Goal: Task Accomplishment & Management: Complete application form

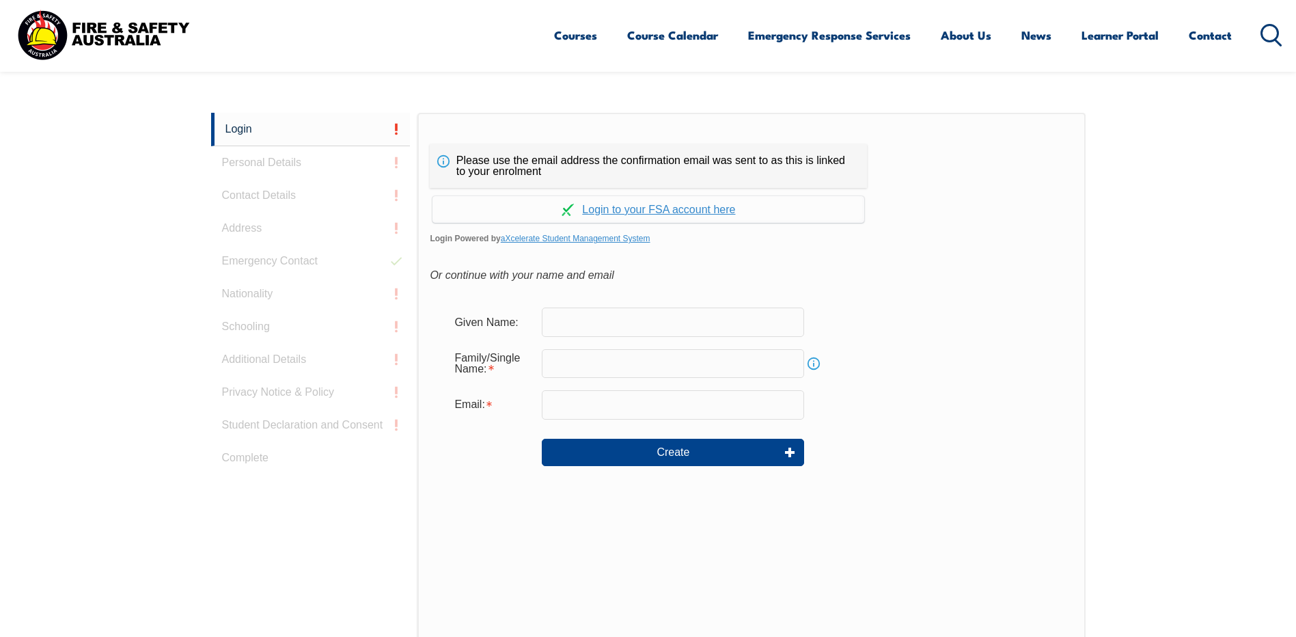
scroll to position [364, 0]
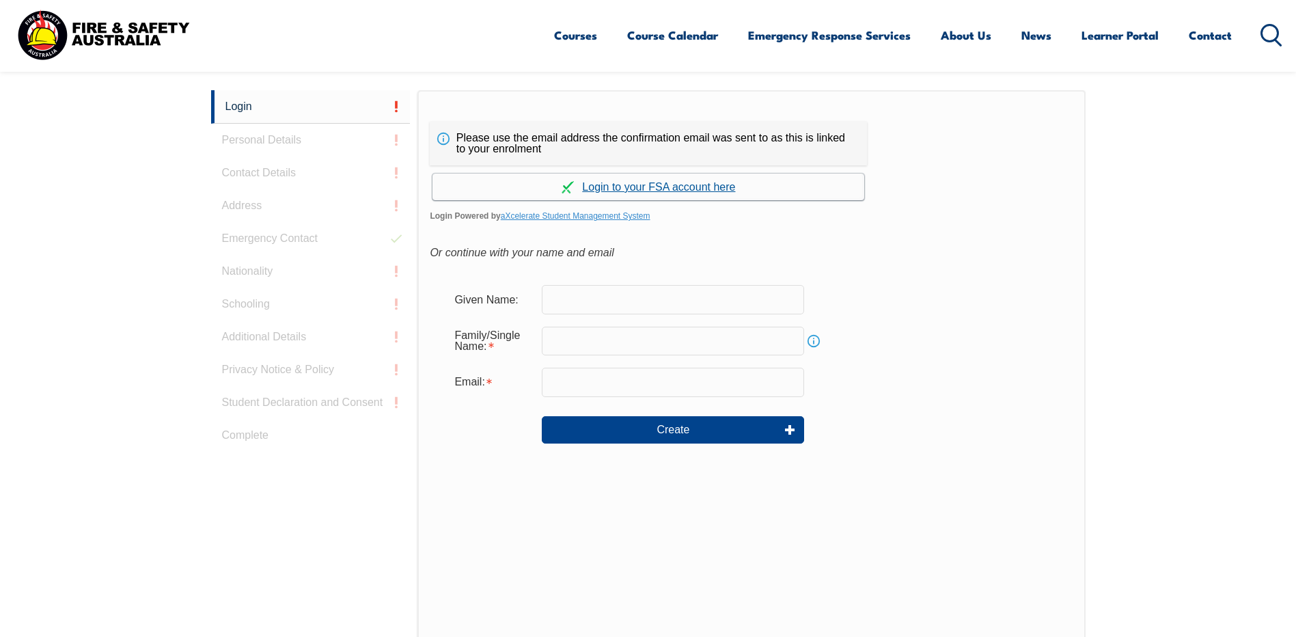
click at [644, 189] on link "Continue with aXcelerate" at bounding box center [648, 186] width 432 height 27
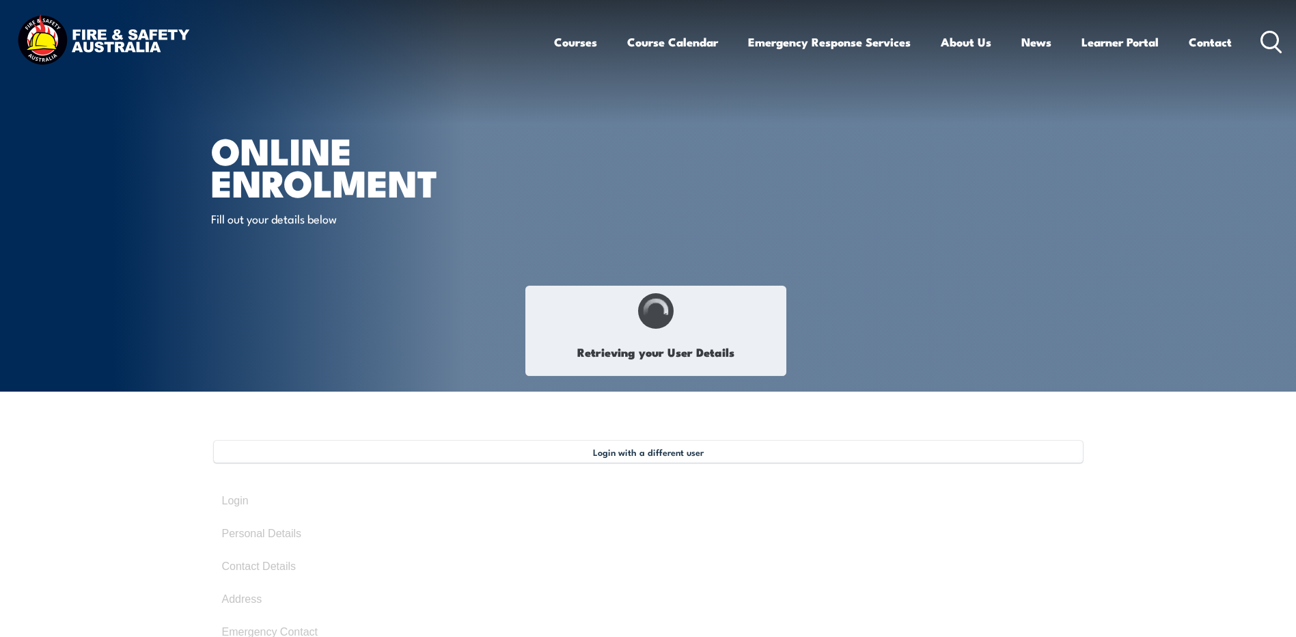
type input "Aaron"
type input "Macgregor"
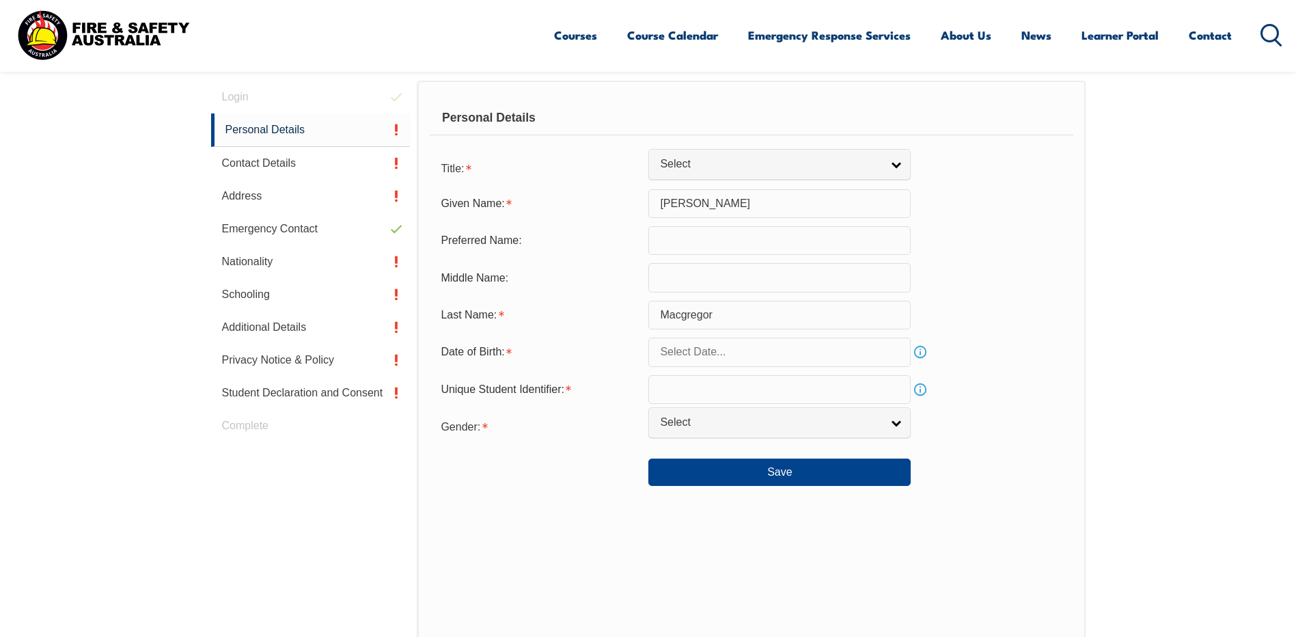
scroll to position [410, 0]
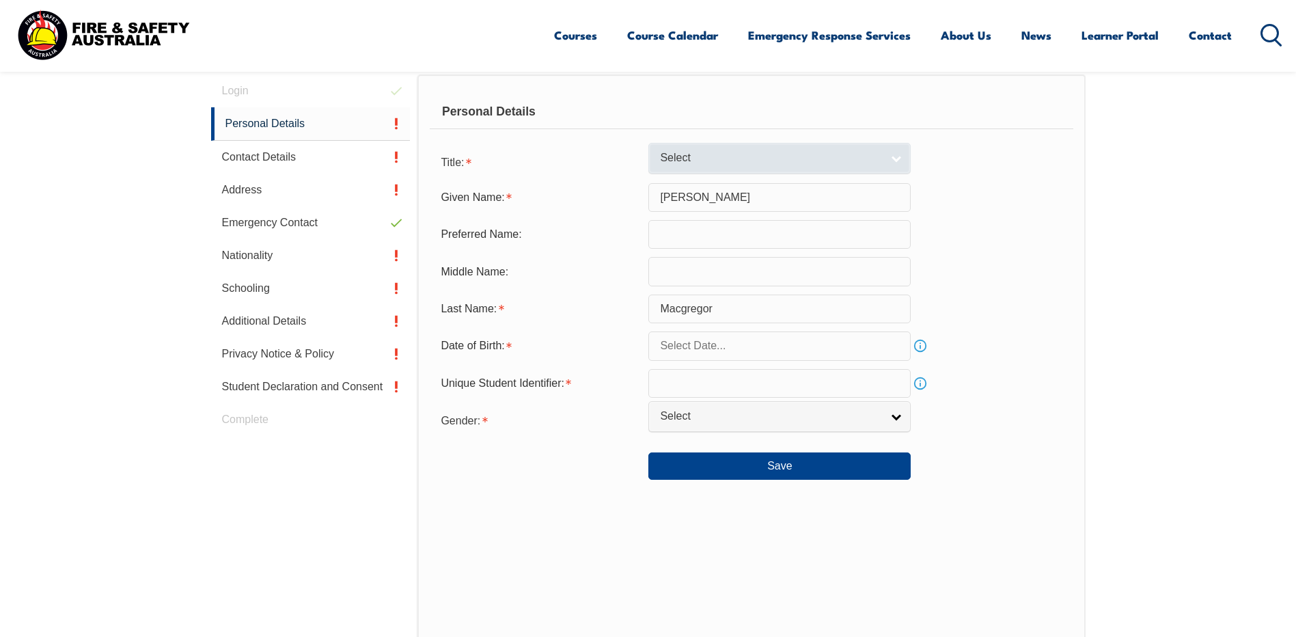
click at [891, 159] on link "Select" at bounding box center [779, 158] width 262 height 31
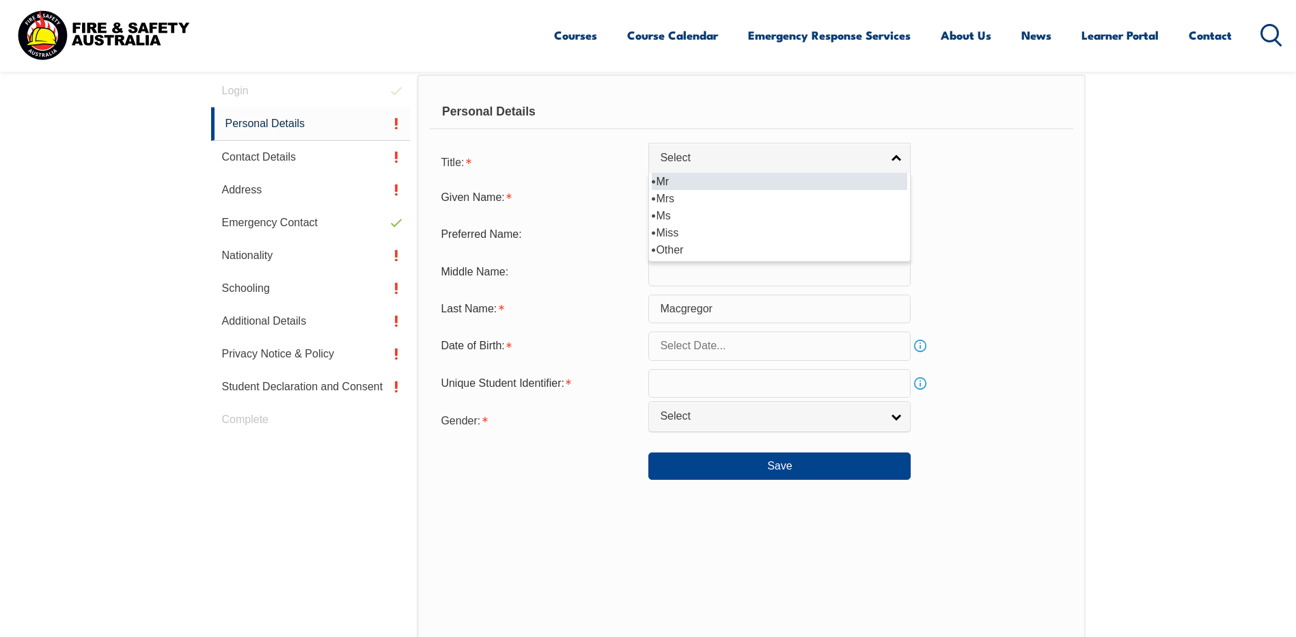
click at [690, 182] on li "Mr" at bounding box center [779, 181] width 255 height 17
select select "Mr"
click at [819, 342] on input "text" at bounding box center [779, 345] width 262 height 29
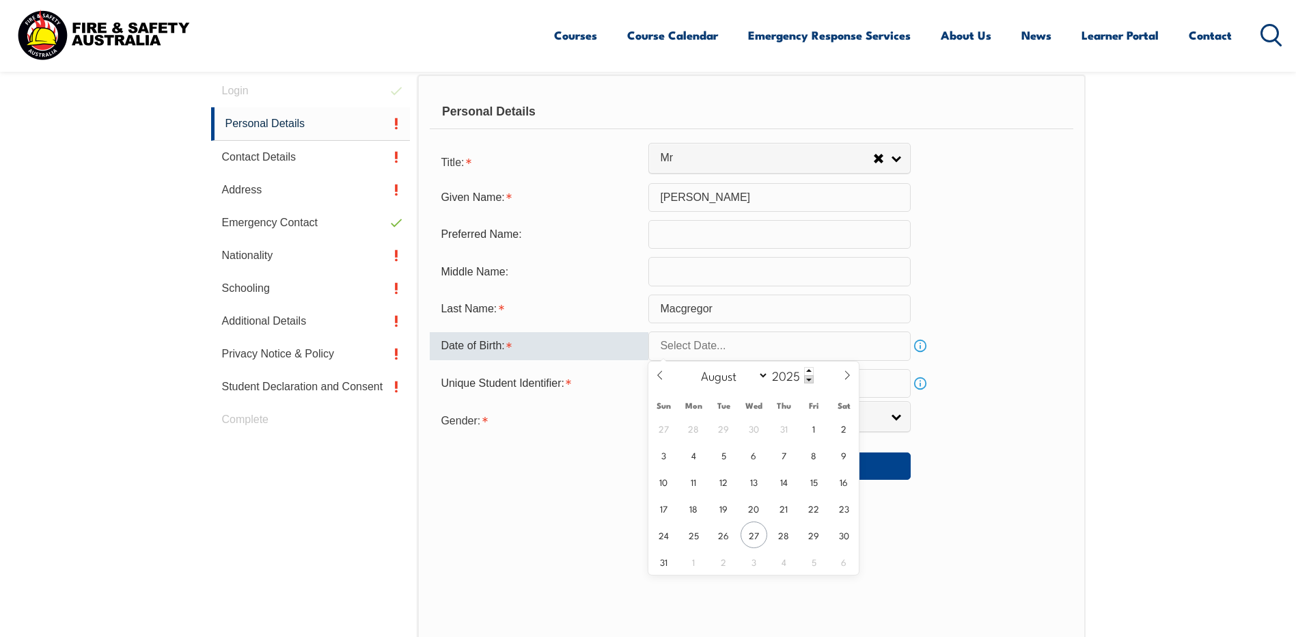
click at [663, 347] on input "text" at bounding box center [779, 345] width 262 height 29
click at [660, 378] on icon at bounding box center [660, 375] width 10 height 10
select select "6"
click at [721, 484] on span "15" at bounding box center [723, 481] width 27 height 27
type input "July 15, 2025"
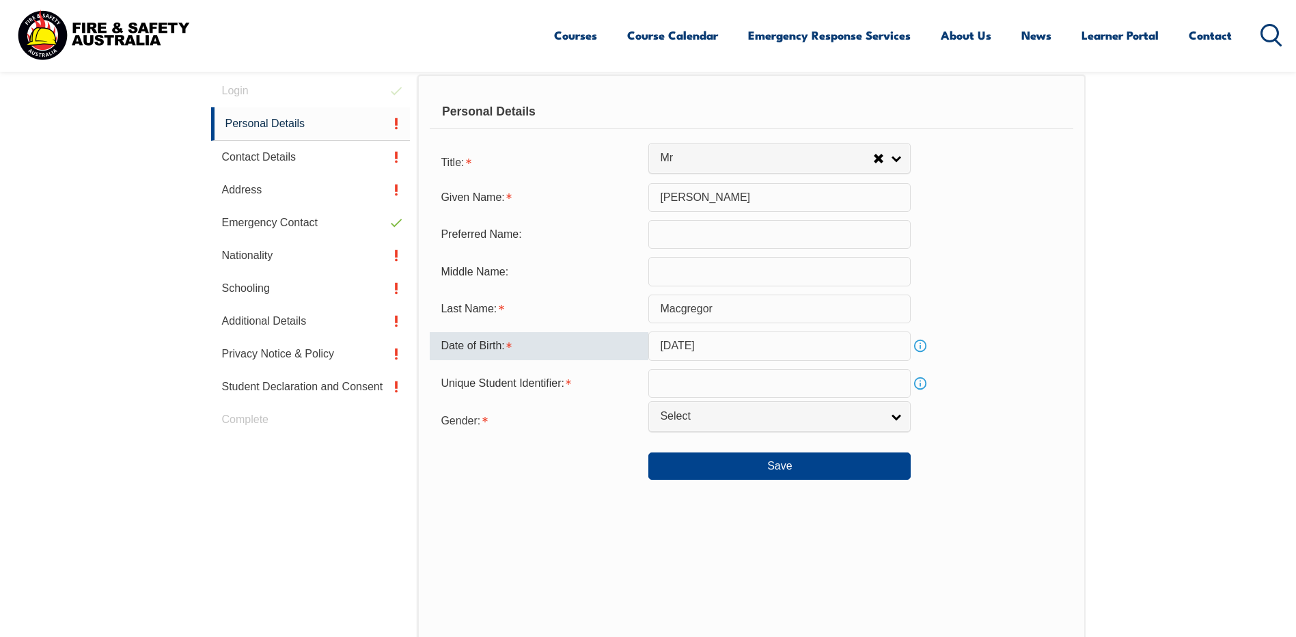
click at [734, 344] on input "July 15, 2025" at bounding box center [779, 345] width 262 height 29
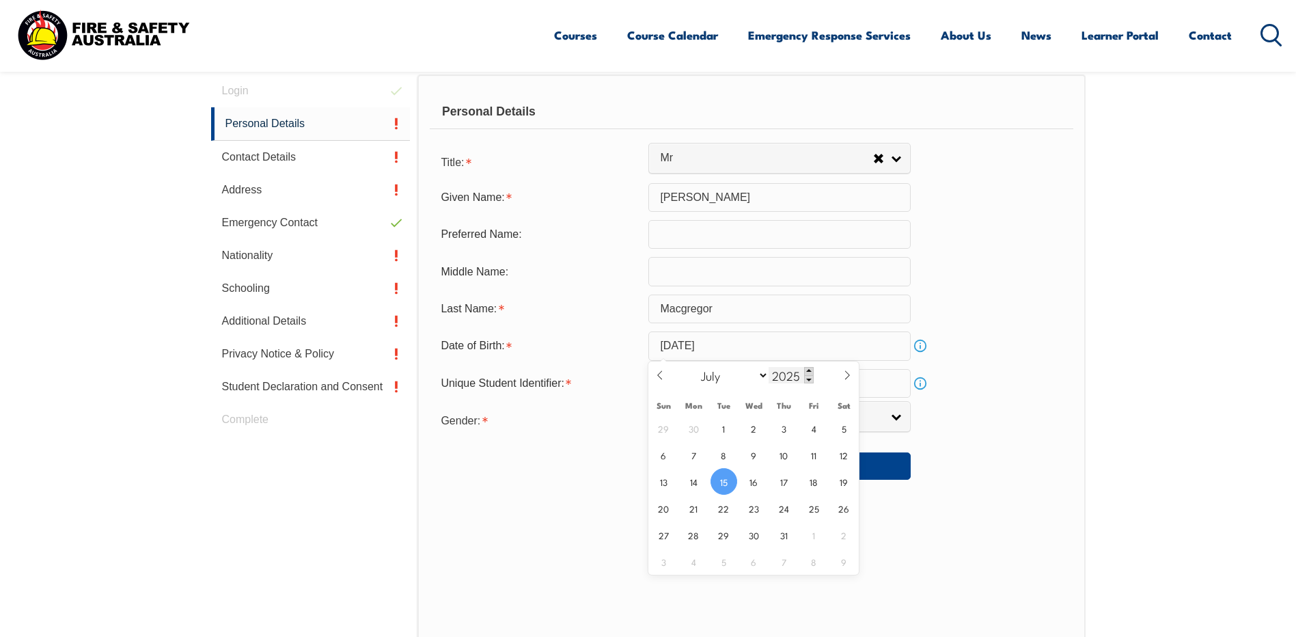
click at [809, 368] on span at bounding box center [809, 371] width 10 height 8
click at [808, 370] on span at bounding box center [809, 371] width 10 height 8
click at [798, 374] on input "2027" at bounding box center [790, 375] width 45 height 16
click at [794, 376] on input "1978" at bounding box center [790, 375] width 45 height 16
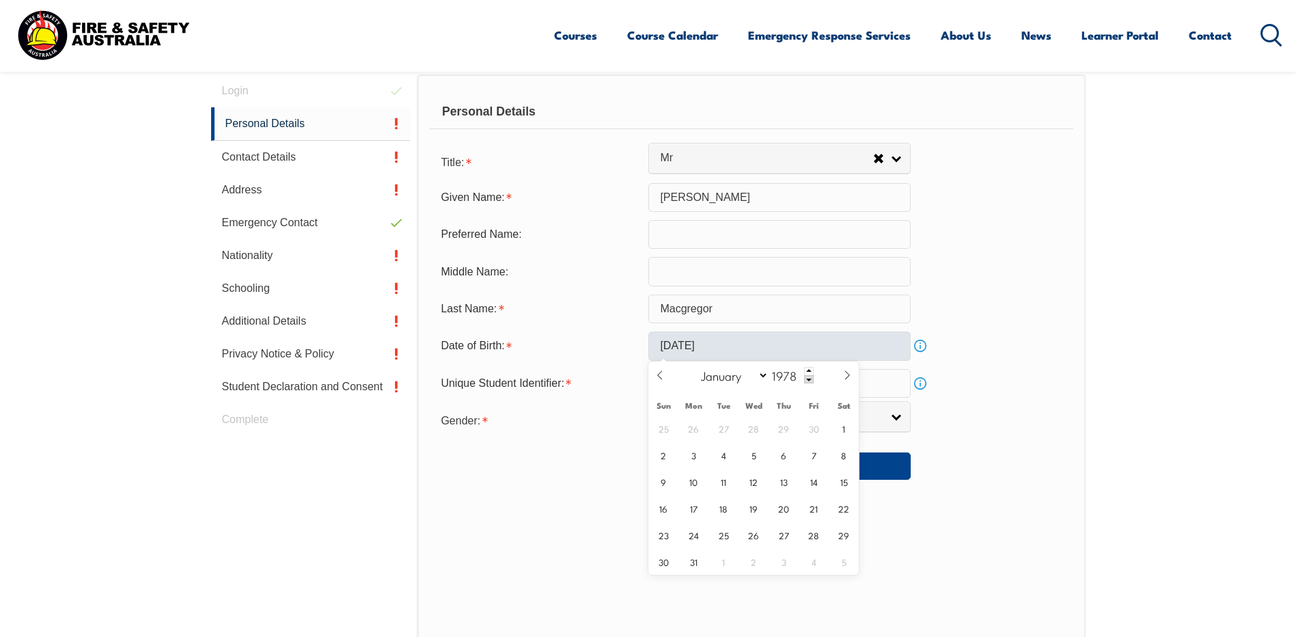
type input "1978"
click at [779, 346] on input "July 15, 2025" at bounding box center [779, 345] width 262 height 29
click at [841, 482] on span "15" at bounding box center [844, 481] width 27 height 27
type input "July 15, 1978"
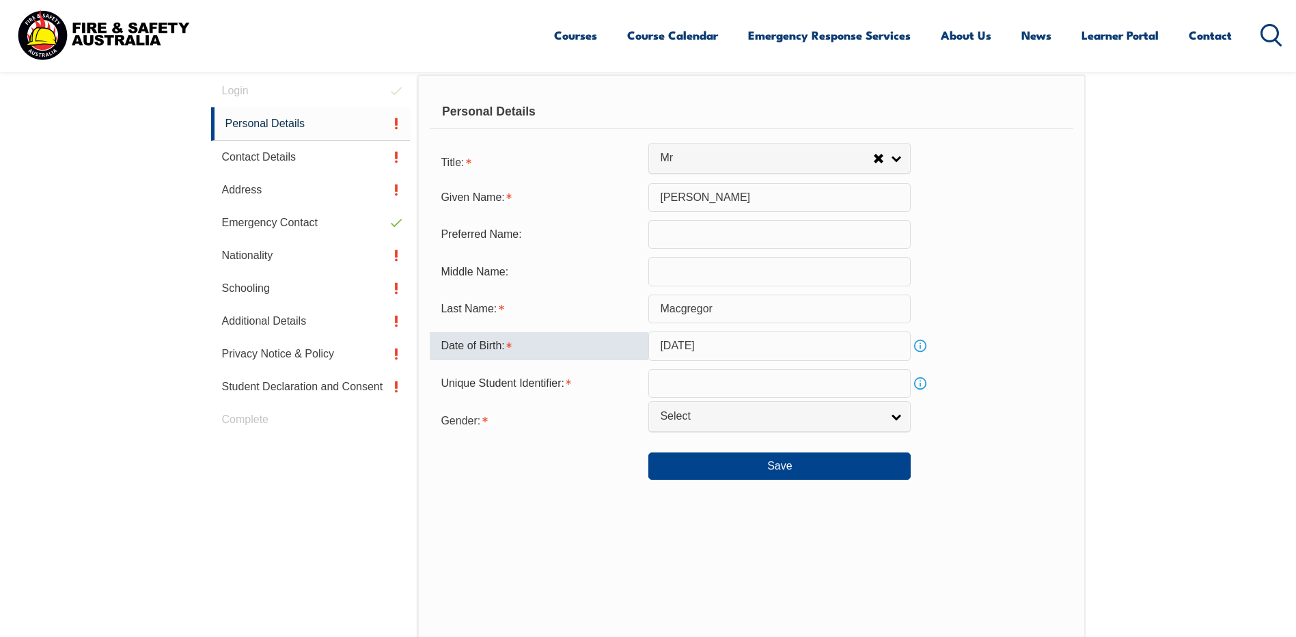
click at [669, 378] on input "text" at bounding box center [779, 383] width 262 height 29
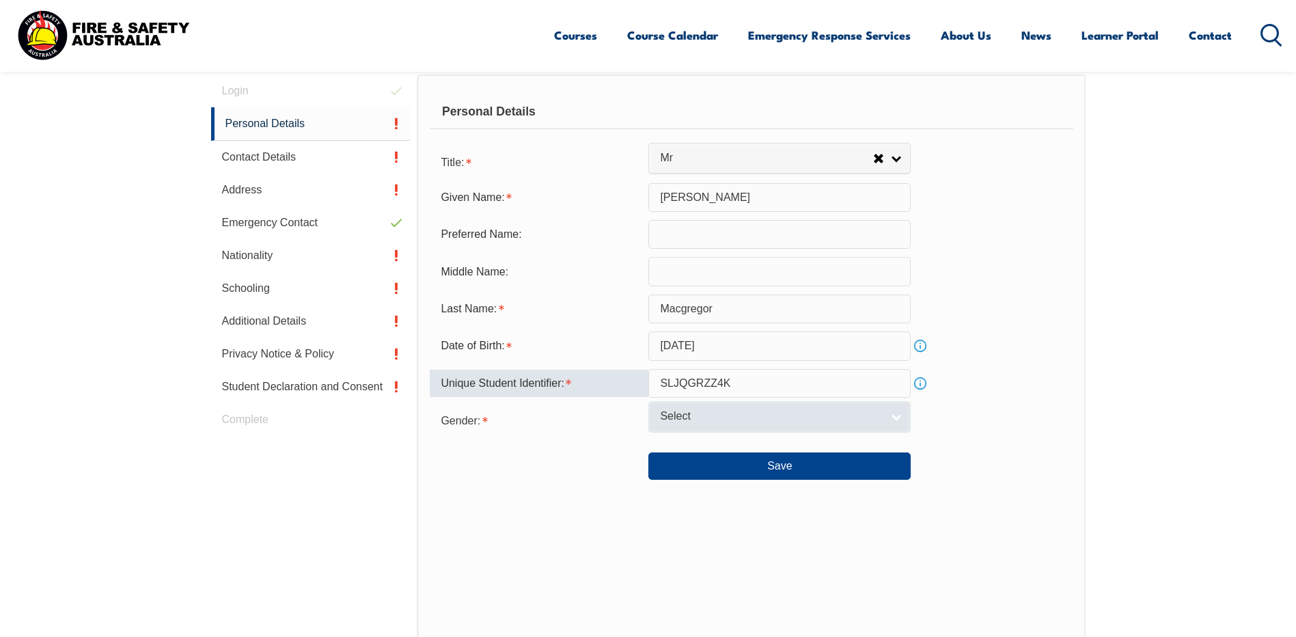
type input "SLJQGRZZ4K"
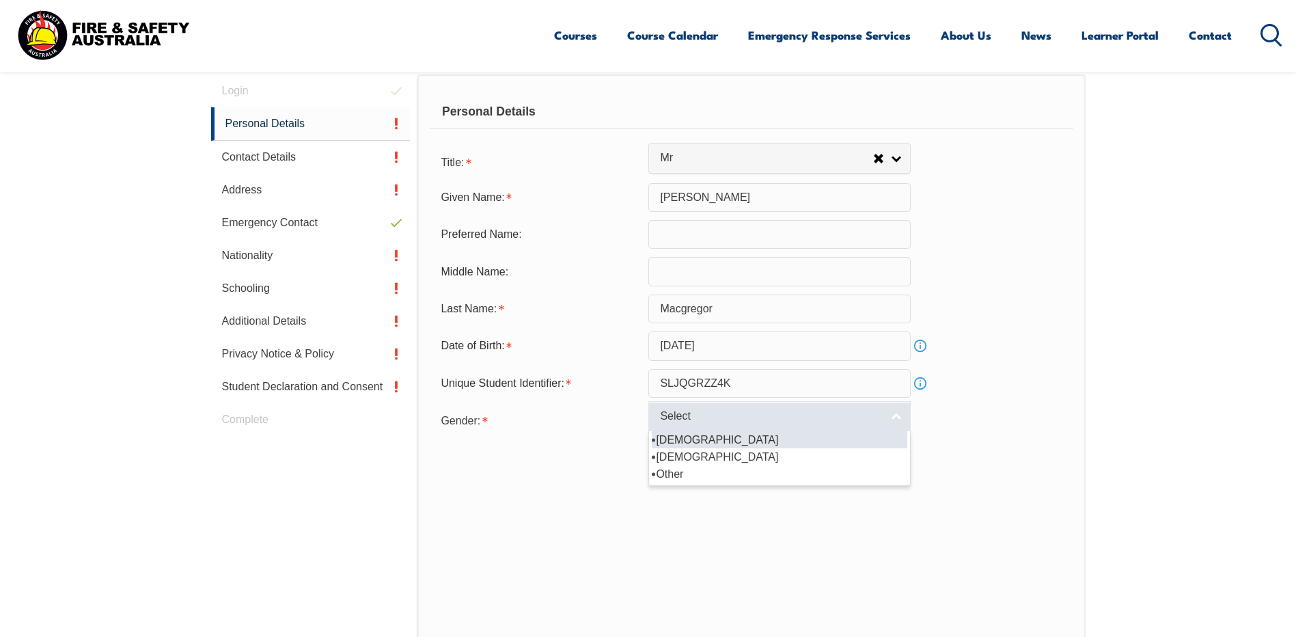
click at [835, 403] on link "Select" at bounding box center [779, 416] width 262 height 31
click at [671, 438] on li "Male" at bounding box center [779, 439] width 255 height 17
select select "M"
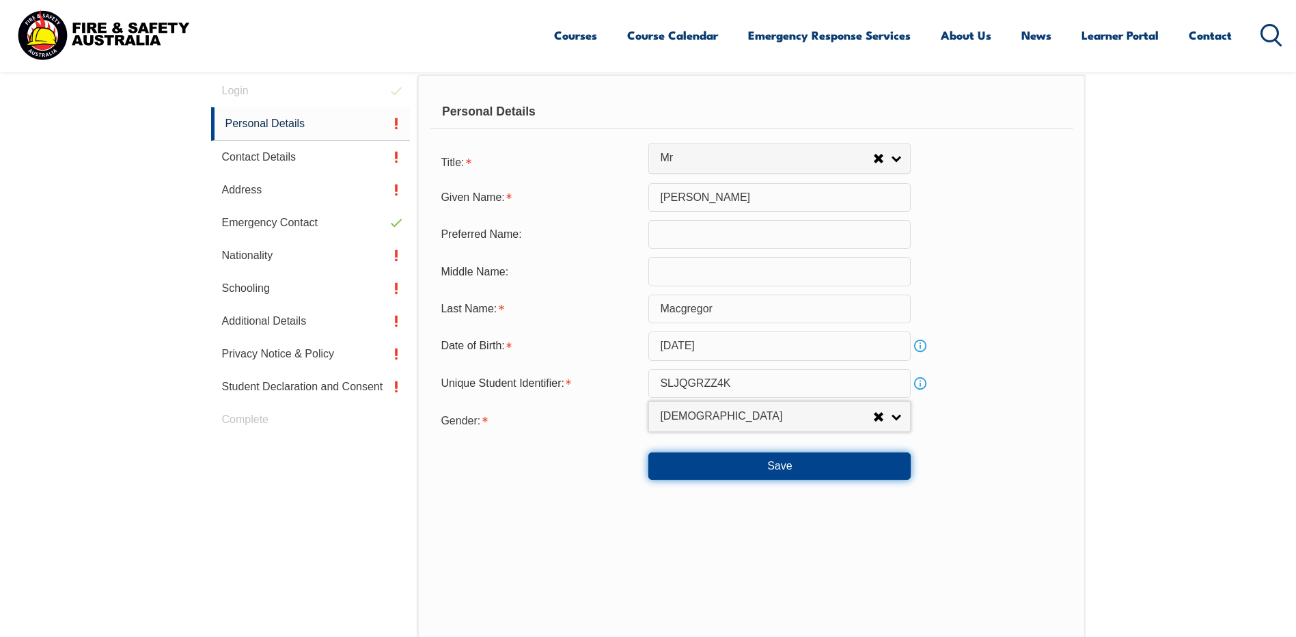
click at [791, 462] on button "Save" at bounding box center [779, 465] width 262 height 27
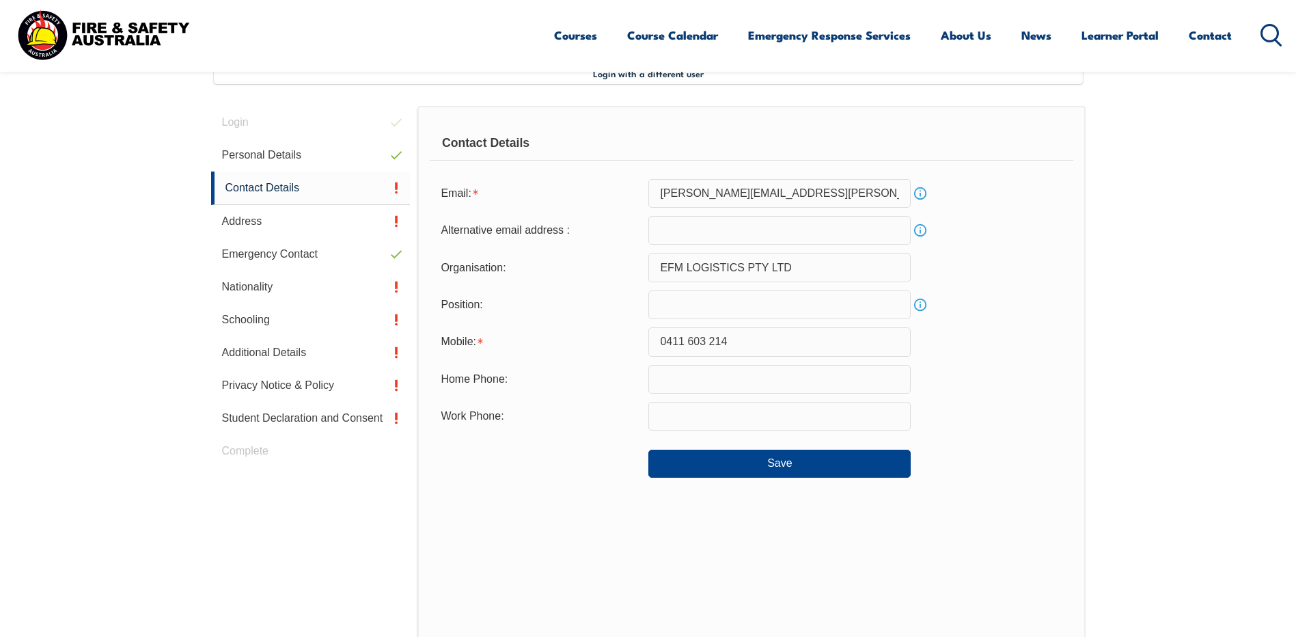
scroll to position [372, 0]
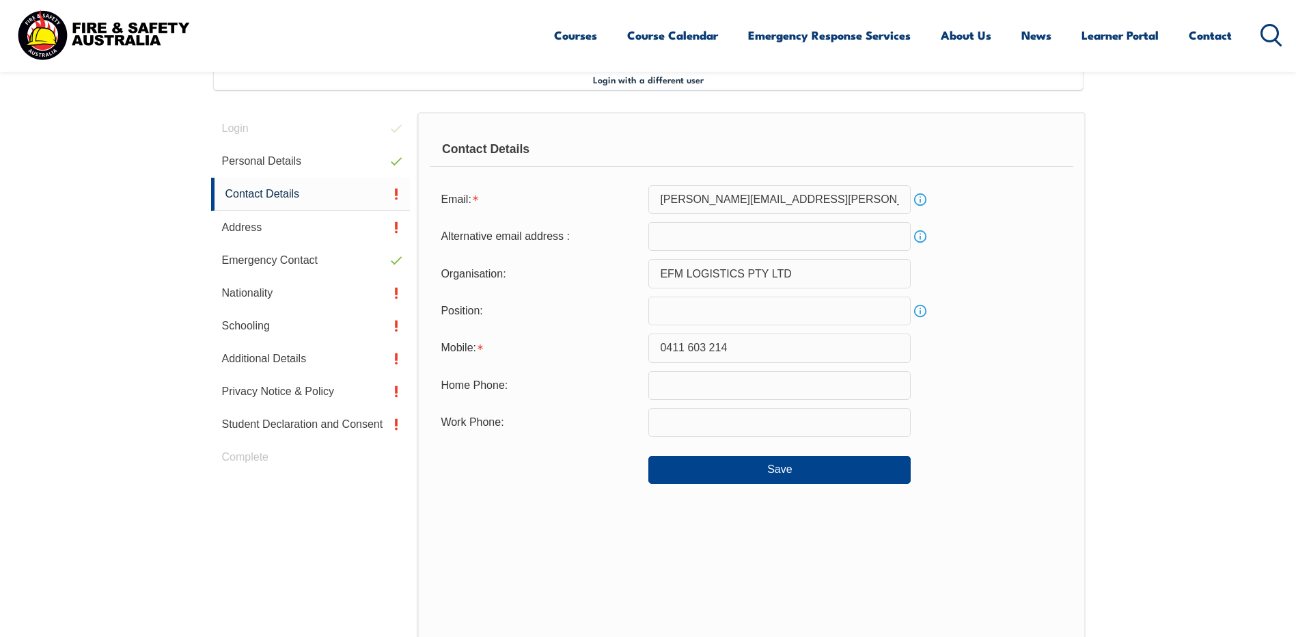
click at [920, 234] on link "Info" at bounding box center [919, 236] width 19 height 19
click at [961, 558] on div "Contact Details Email: aaron.macgregor@efmlogistics.com.au Info Alternative ema…" at bounding box center [750, 395] width 667 height 567
click at [674, 229] on input "email" at bounding box center [779, 236] width 262 height 29
type input "aaronmac@live.com.au"
click at [988, 469] on div "Save" at bounding box center [751, 464] width 643 height 38
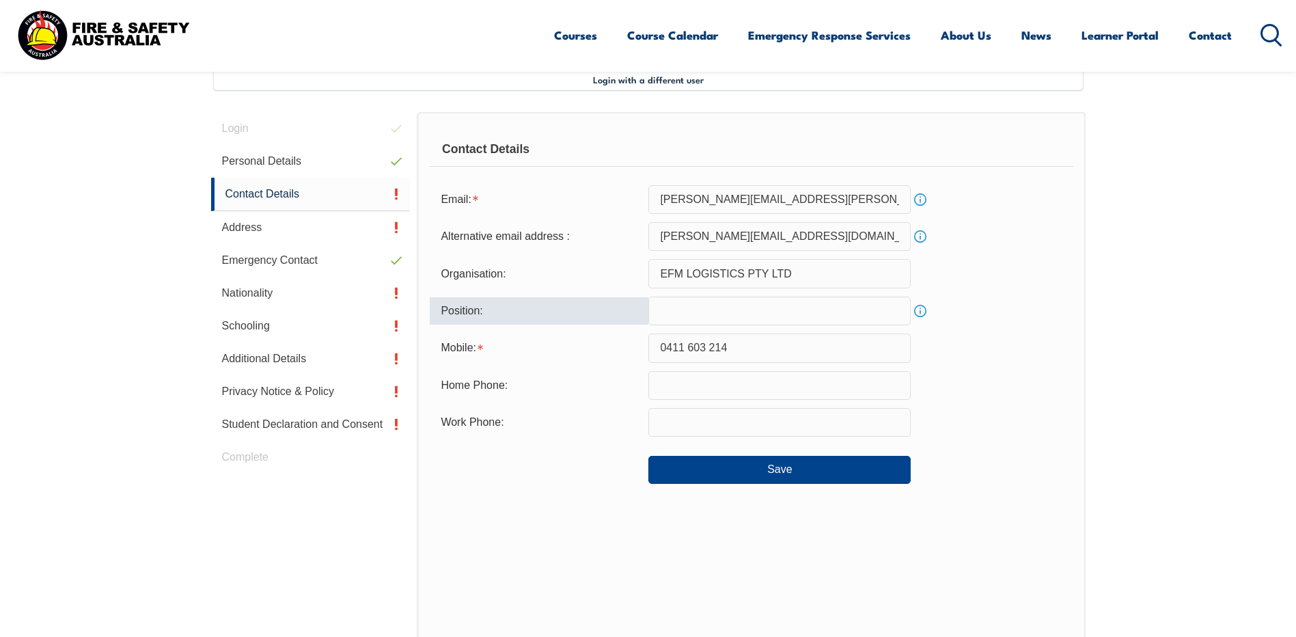
click at [731, 314] on input "text" at bounding box center [779, 310] width 262 height 29
type input "t"
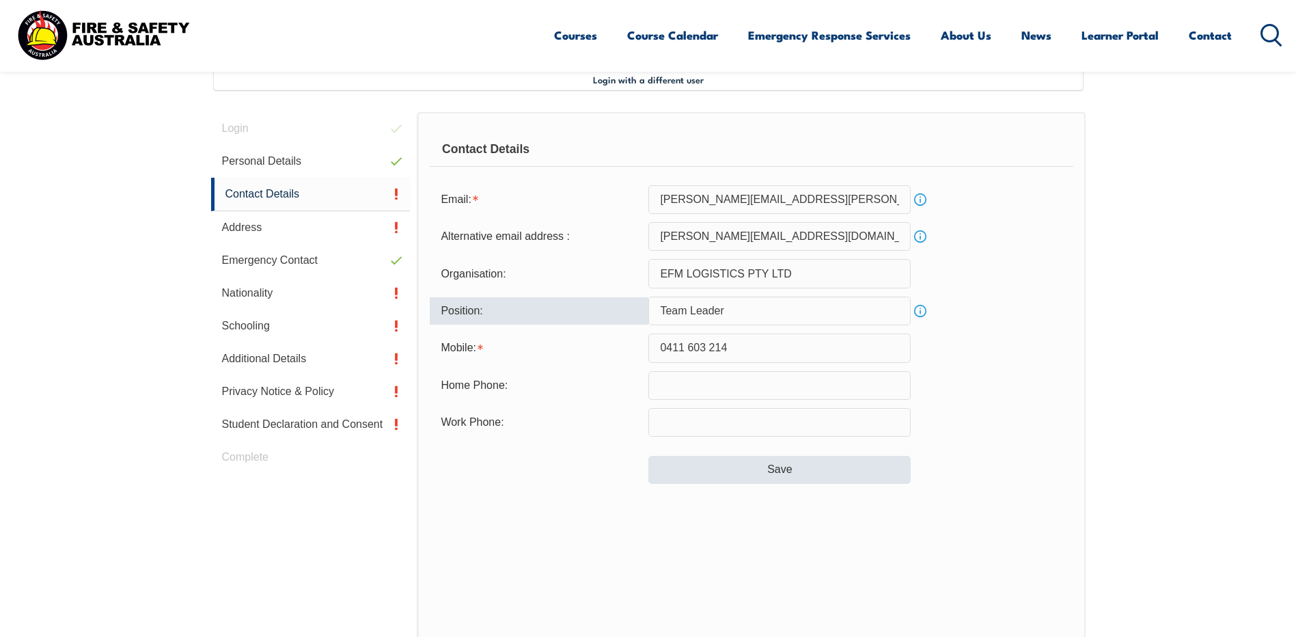
type input "Team Leader"
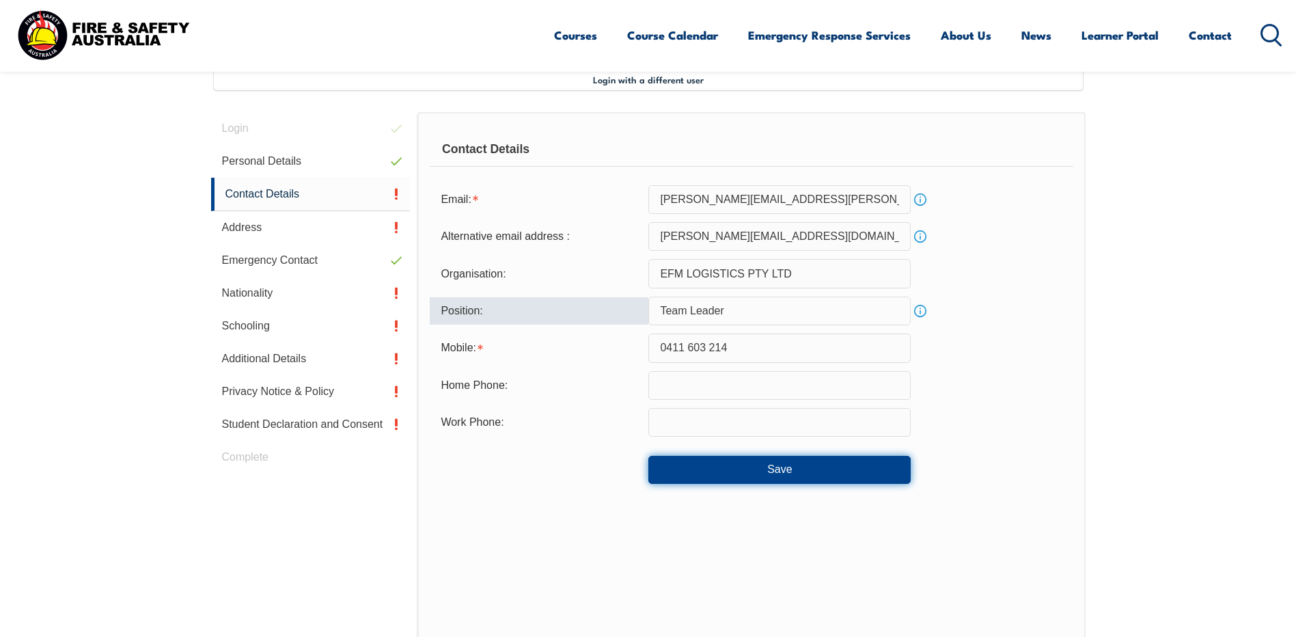
click at [782, 469] on button "Save" at bounding box center [779, 469] width 262 height 27
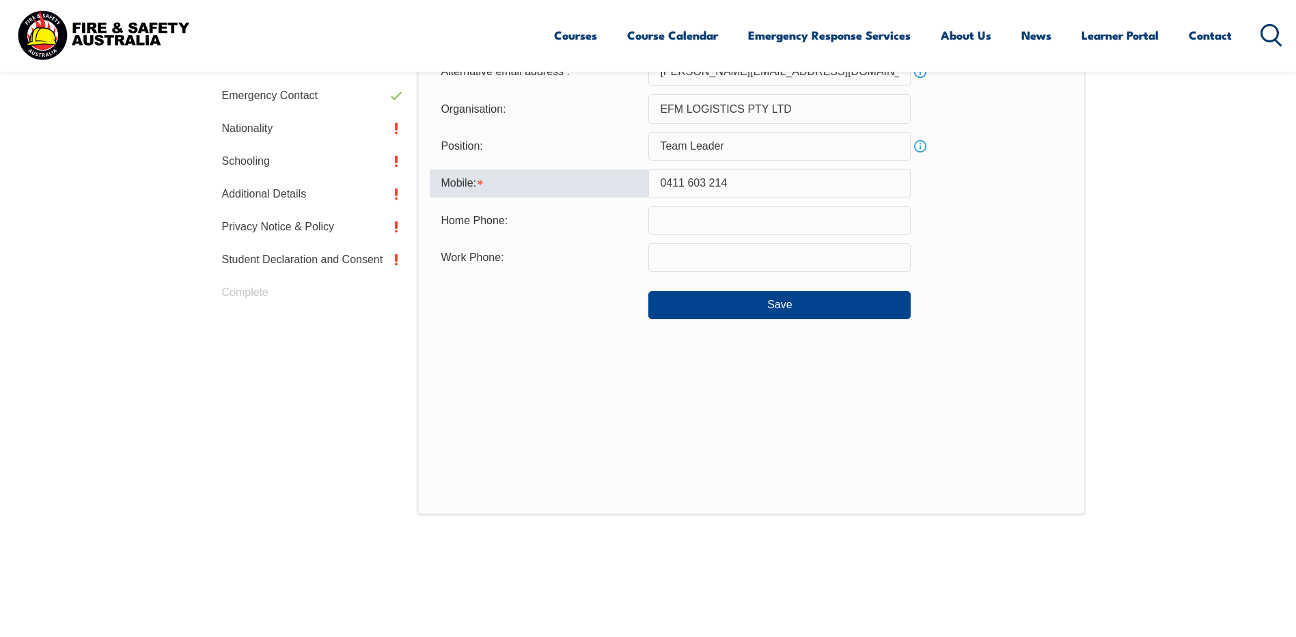
scroll to position [501, 0]
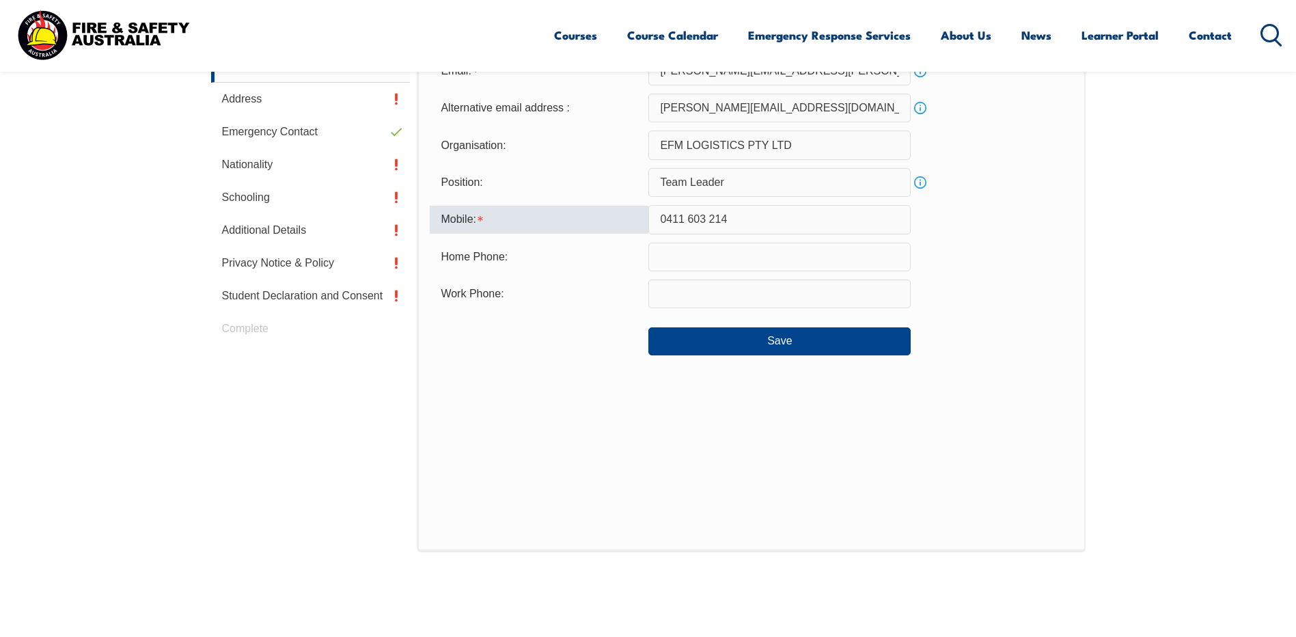
drag, startPoint x: 688, startPoint y: 223, endPoint x: 695, endPoint y: 229, distance: 9.3
click at [690, 223] on input "0411 603 214" at bounding box center [779, 219] width 262 height 29
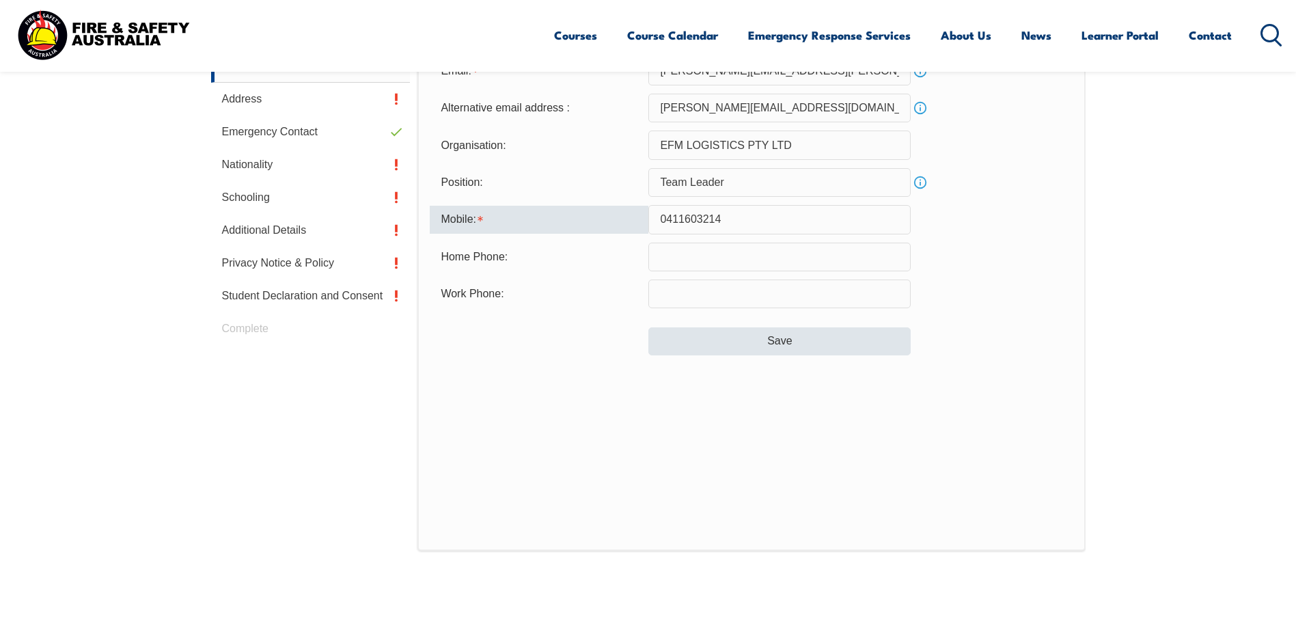
type input "0411603214"
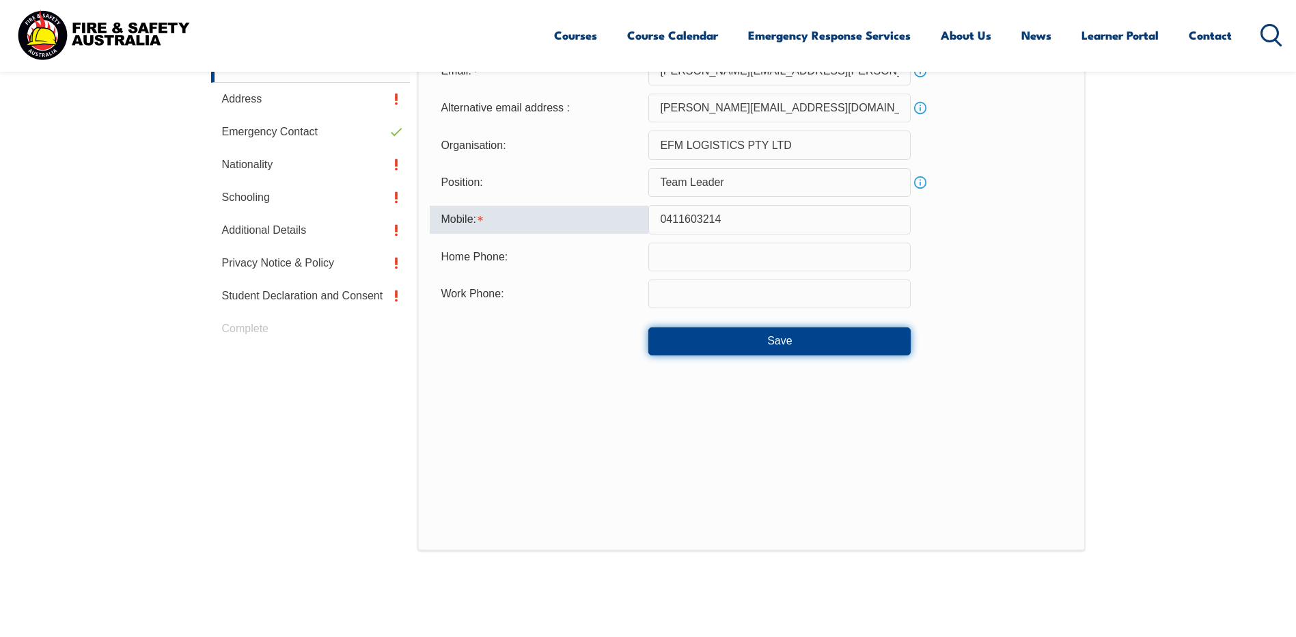
click at [756, 340] on button "Save" at bounding box center [779, 340] width 262 height 27
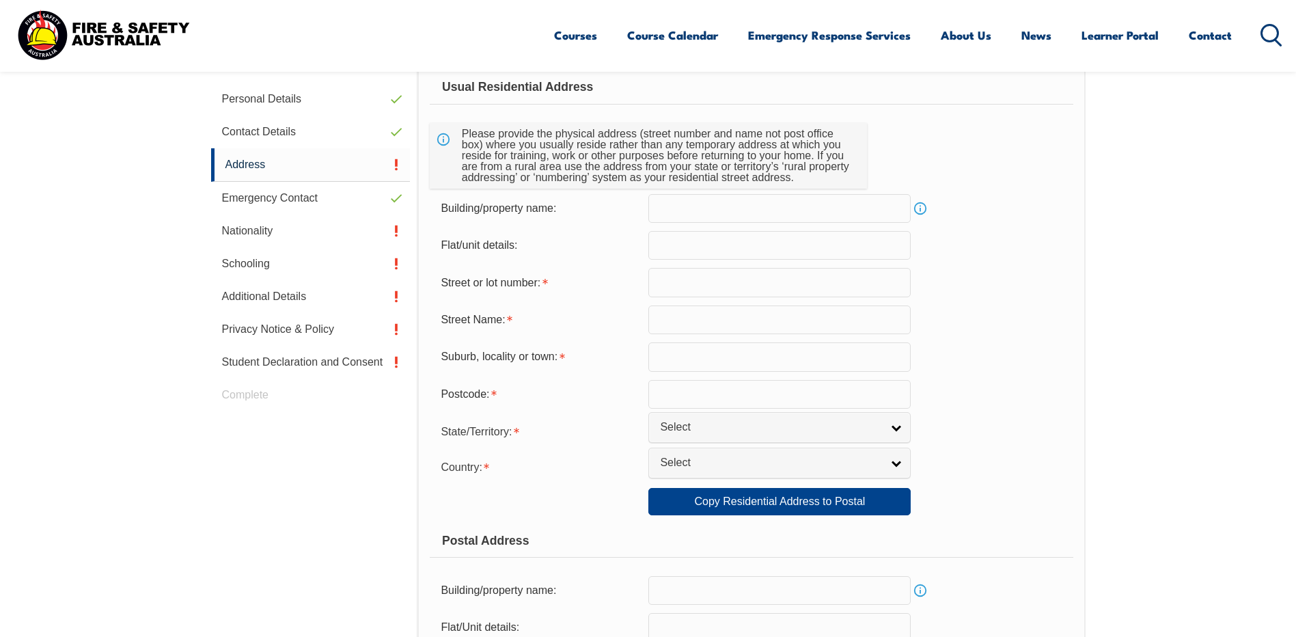
scroll to position [372, 0]
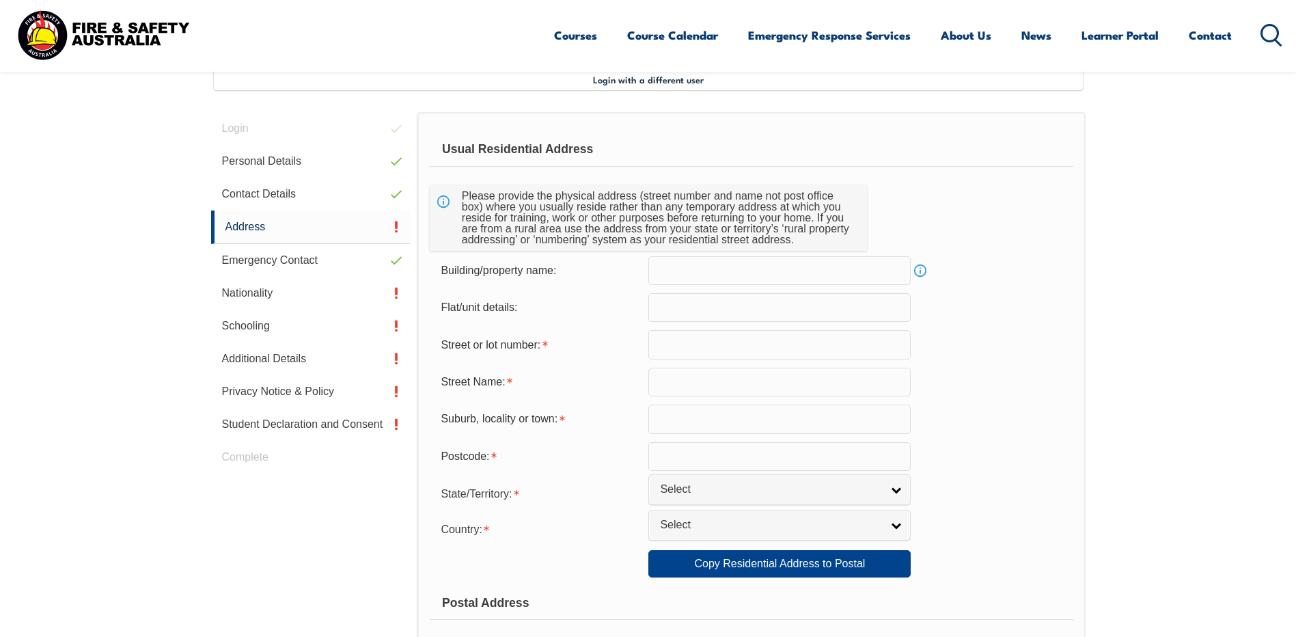
click at [723, 344] on input "text" at bounding box center [779, 344] width 262 height 29
type input "367"
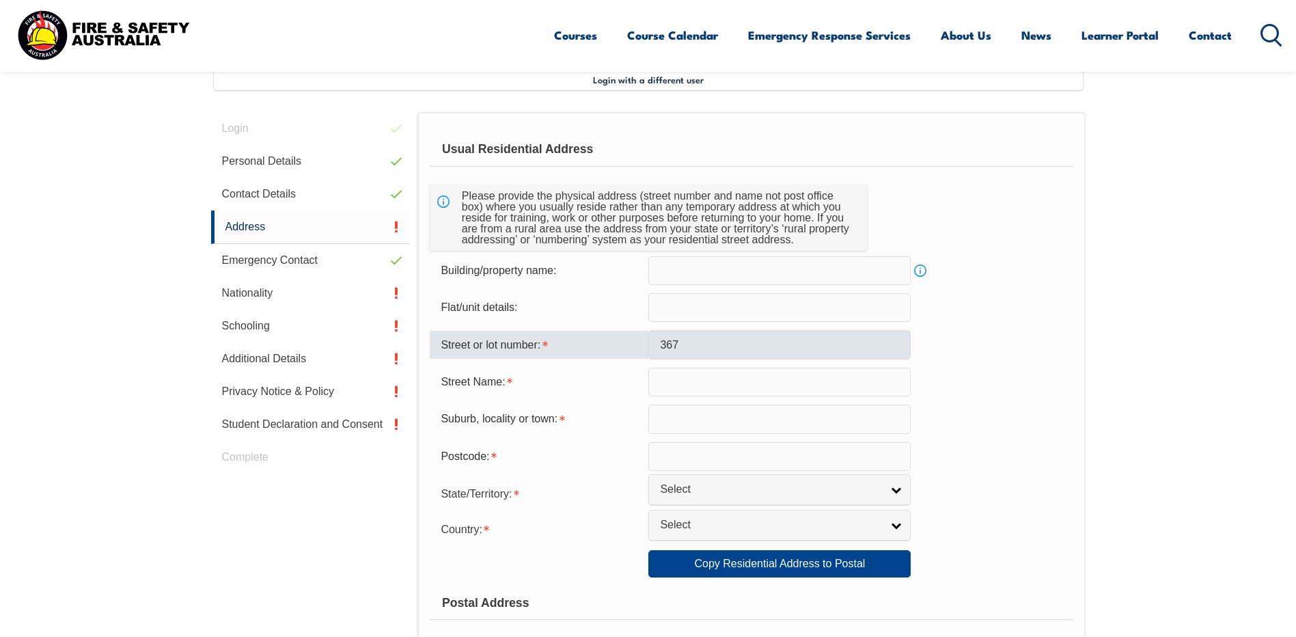
type input "Chatswood Road"
type input "Shailer Park"
type input "4128"
select select "1101"
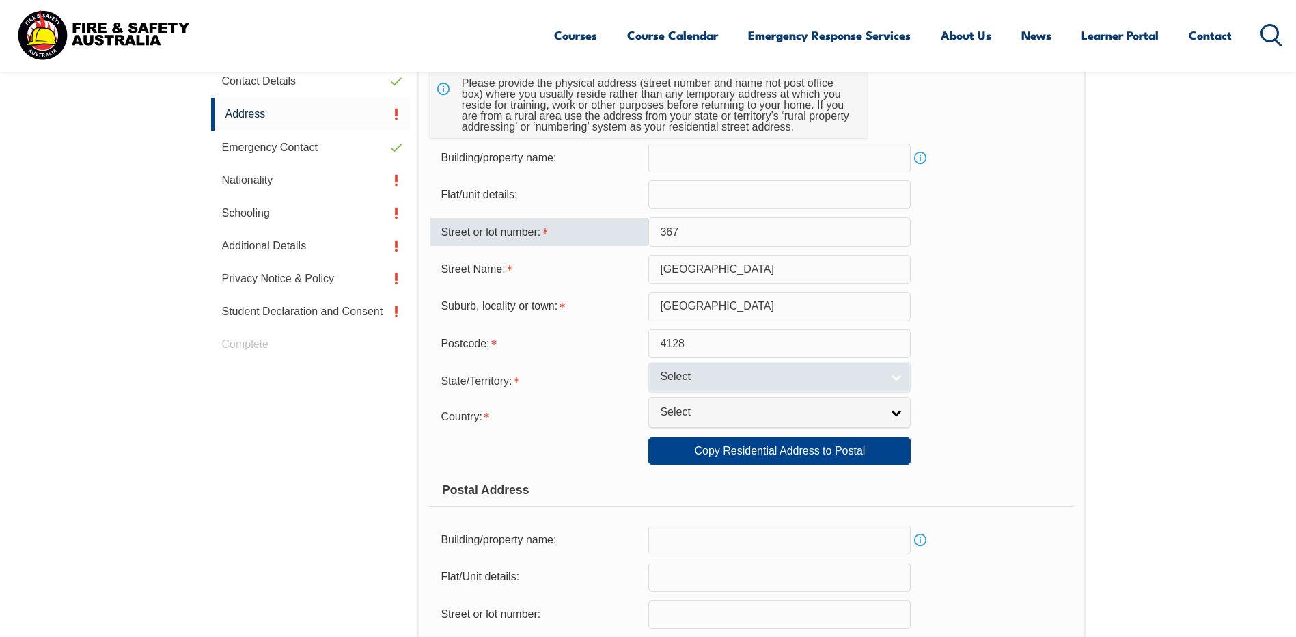
scroll to position [509, 0]
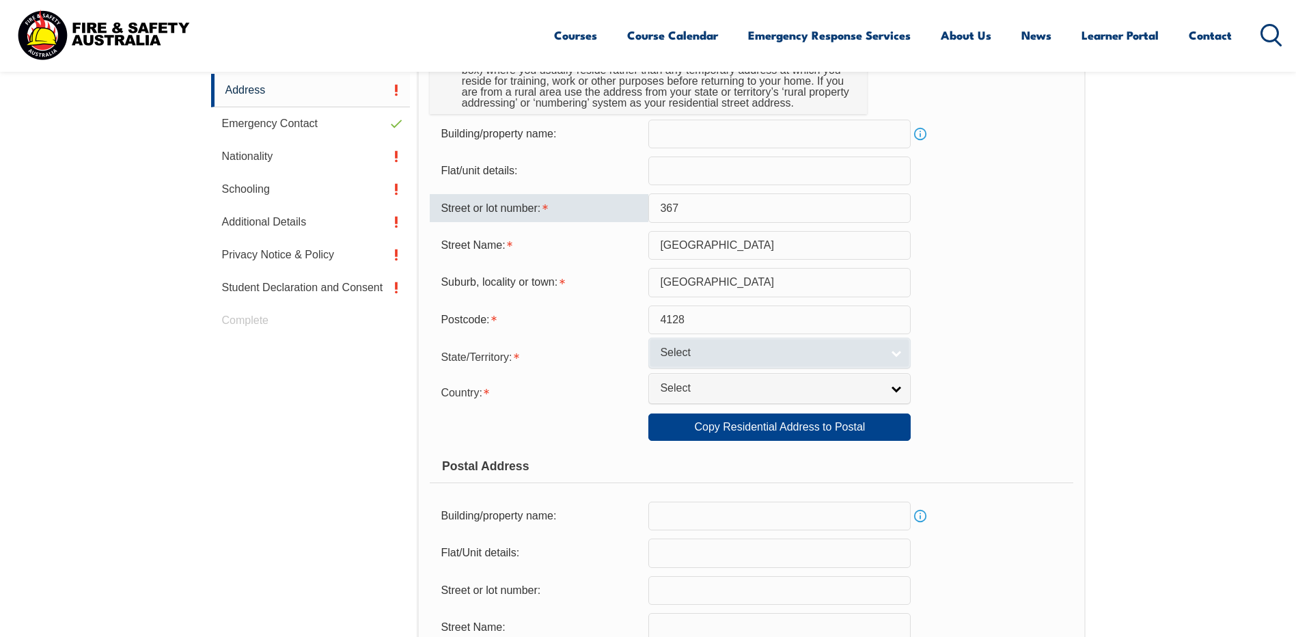
click at [734, 350] on span "Select" at bounding box center [770, 353] width 221 height 14
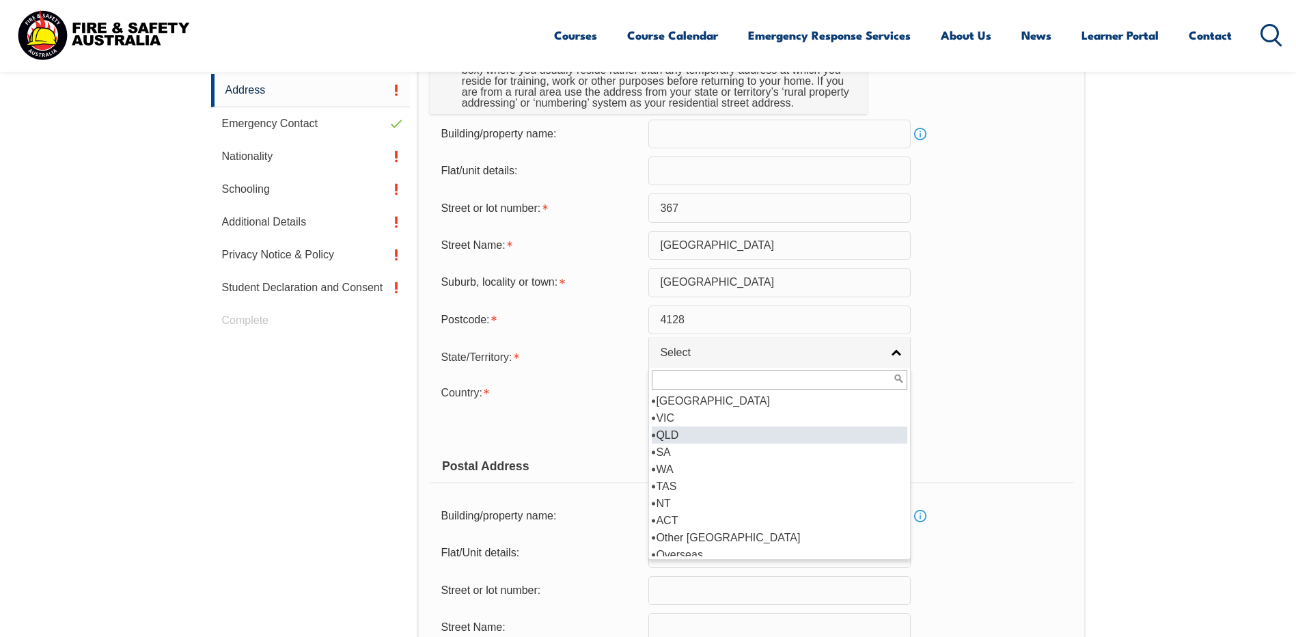
click at [683, 434] on li "QLD" at bounding box center [779, 434] width 255 height 17
select select "QLD"
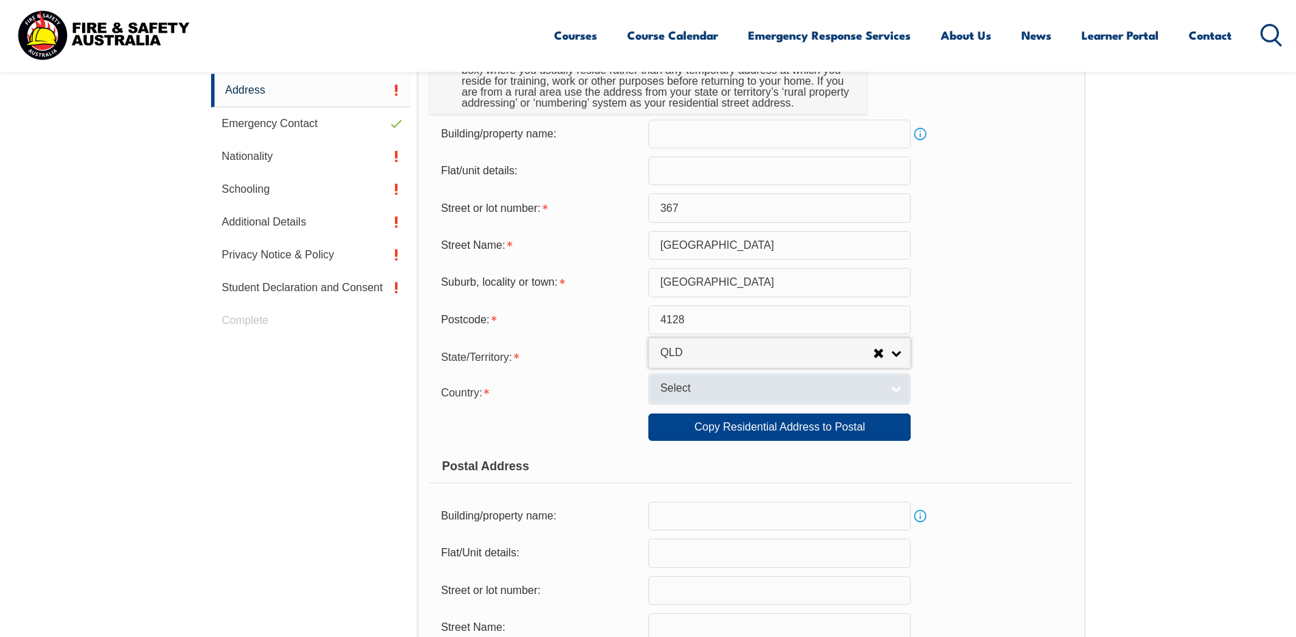
click at [695, 390] on span "Select" at bounding box center [770, 388] width 221 height 14
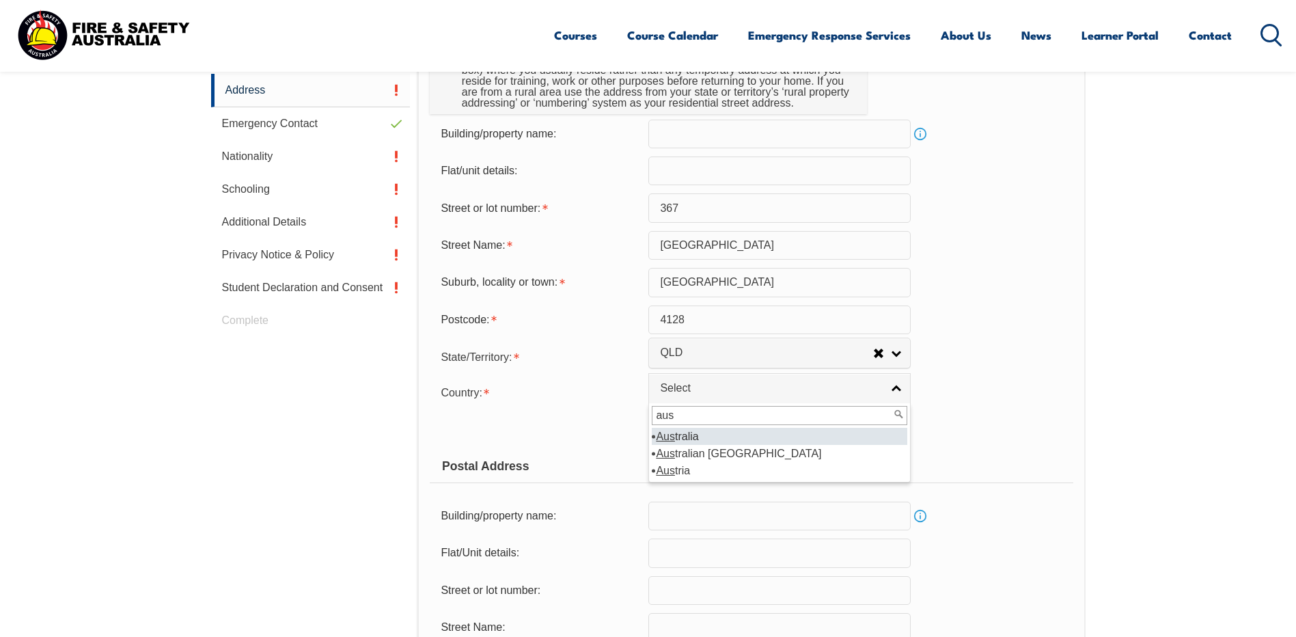
type input "aus"
click at [662, 436] on em "Aus" at bounding box center [665, 436] width 19 height 12
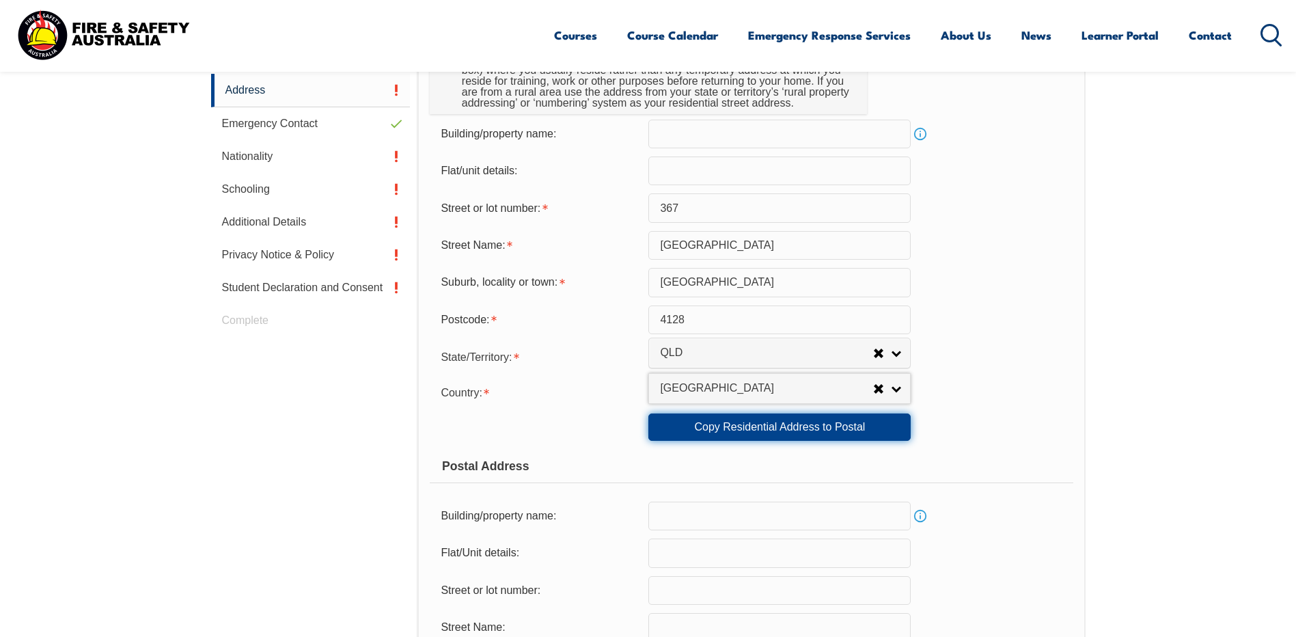
click at [806, 427] on link "Copy Residential Address to Postal" at bounding box center [779, 426] width 262 height 27
type input "367"
type input "Chatswood Road"
type input "Shailer Park"
select select "QLD"
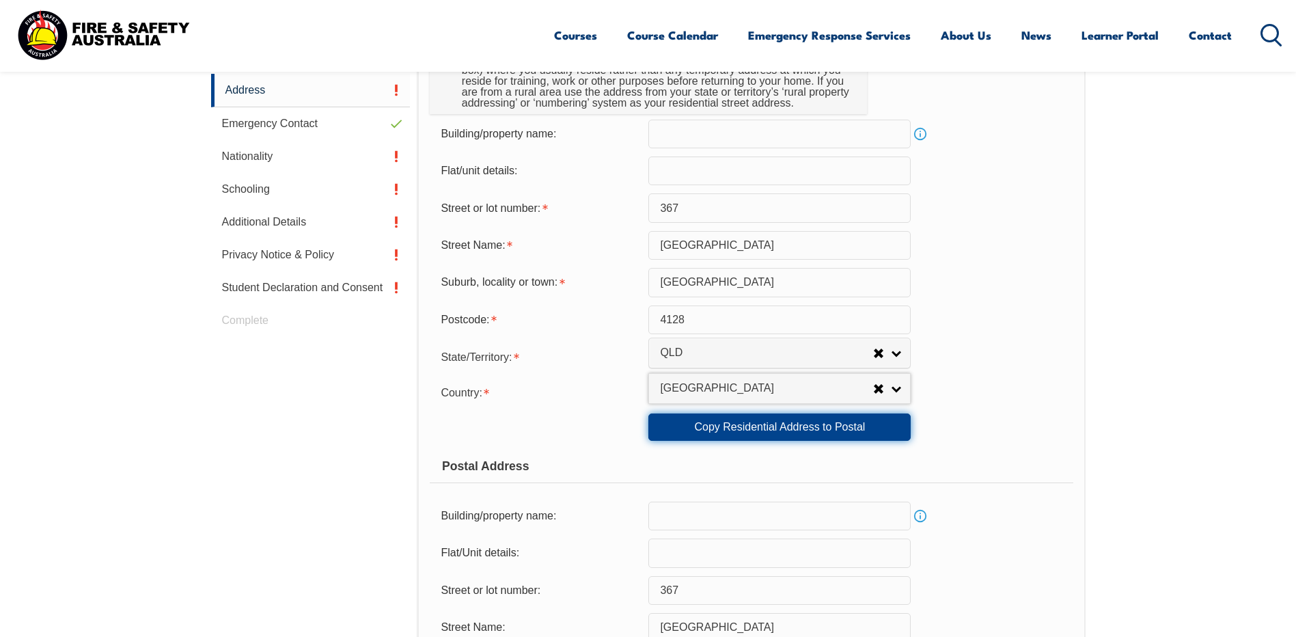
type input "4128"
select select "1101"
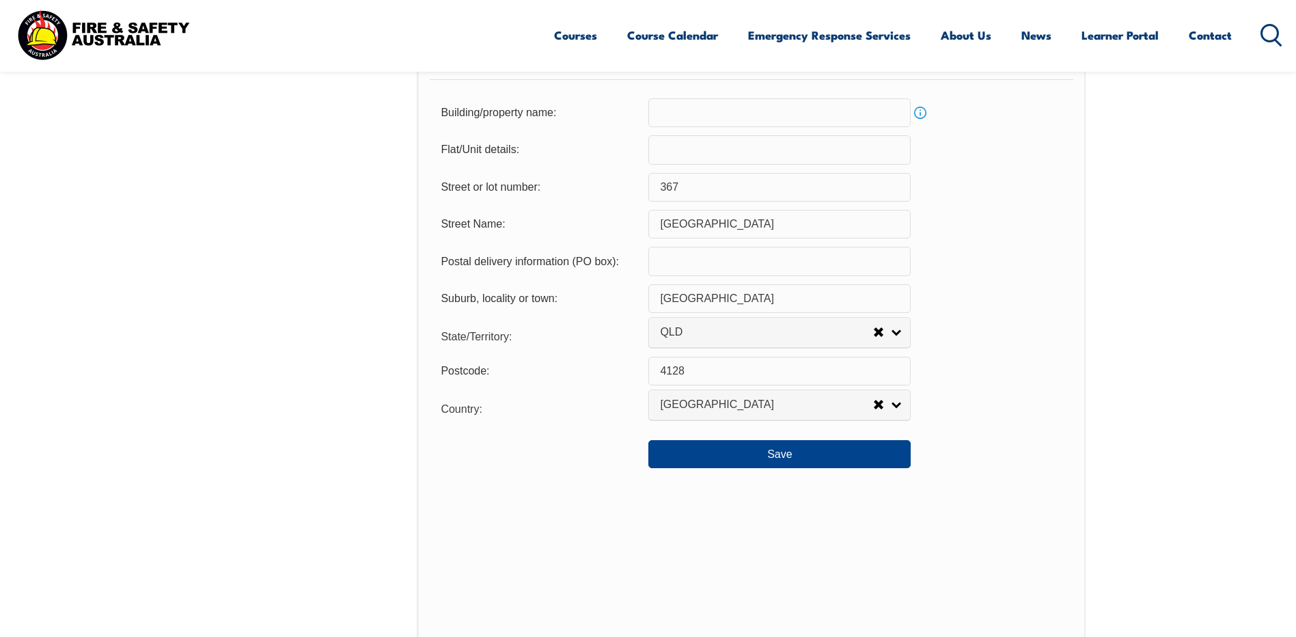
scroll to position [919, 0]
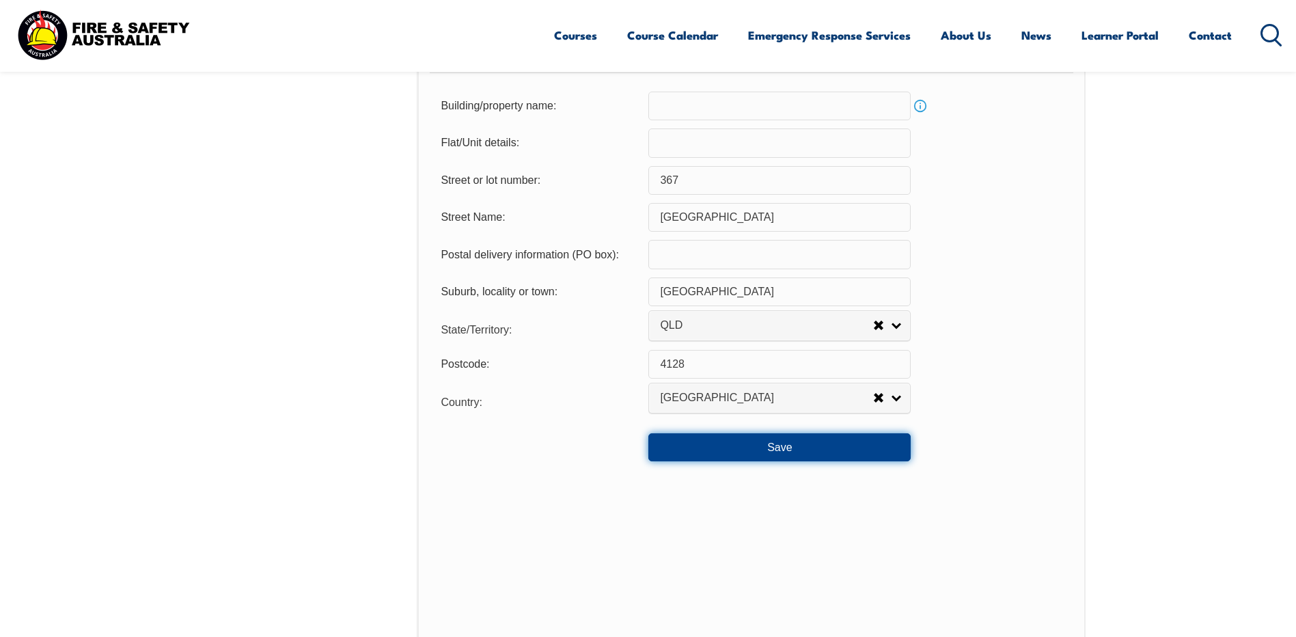
click at [797, 450] on button "Save" at bounding box center [779, 446] width 262 height 27
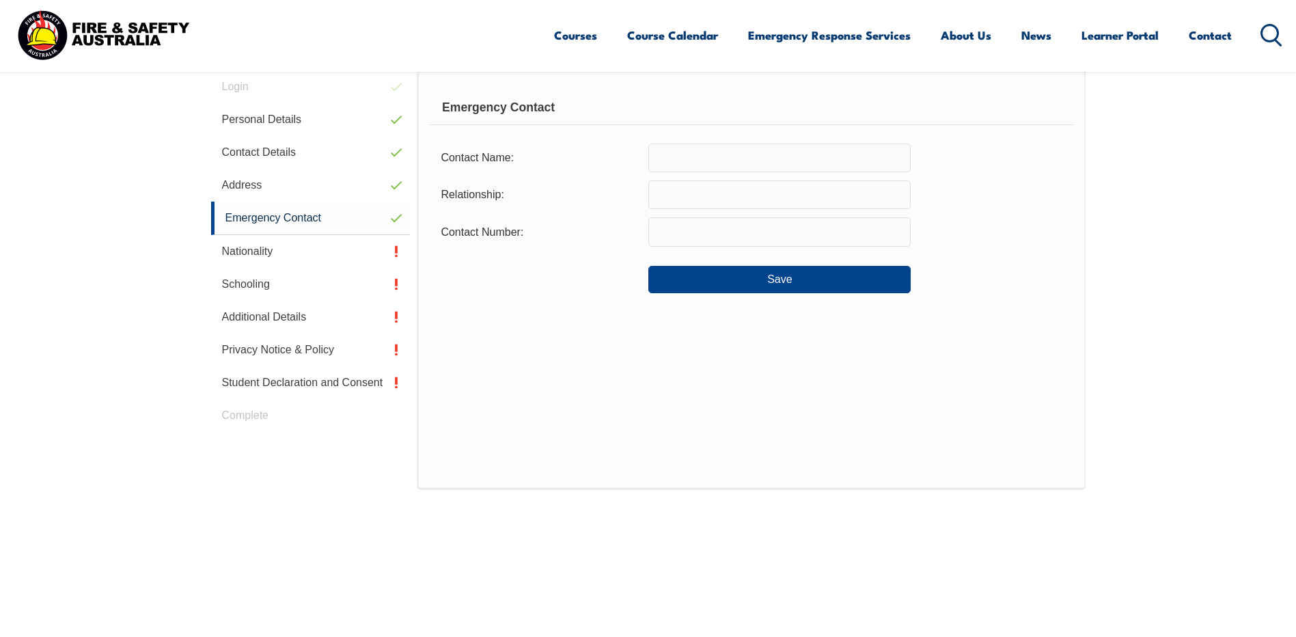
scroll to position [372, 0]
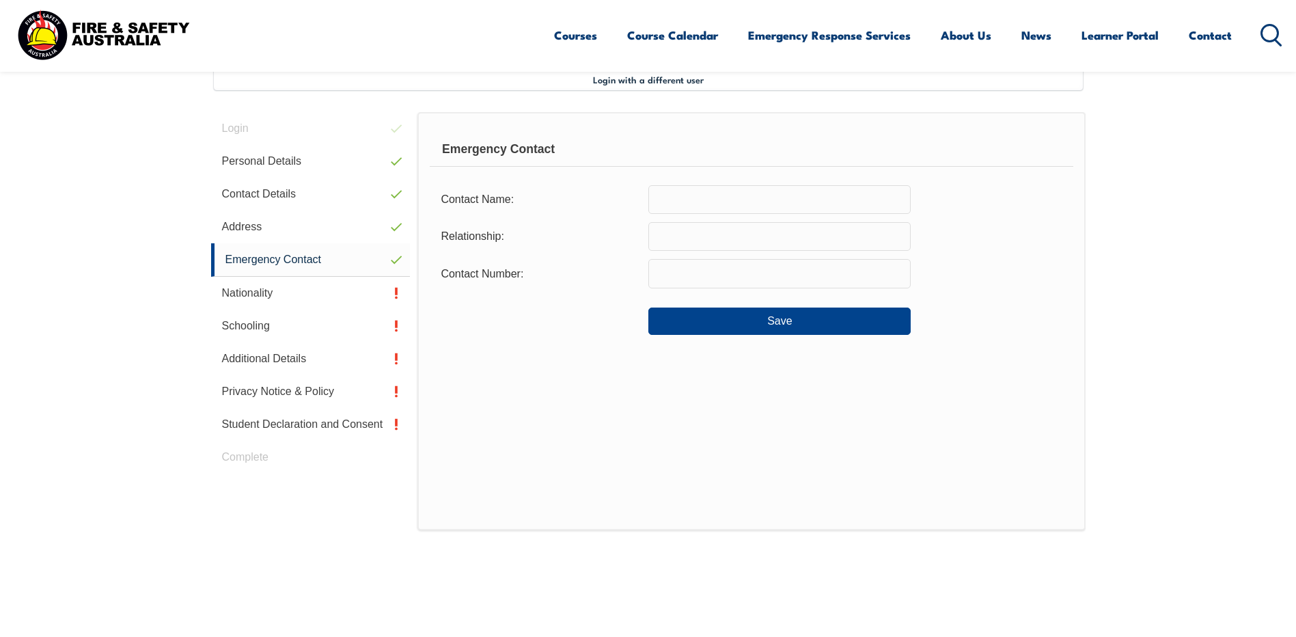
click at [671, 196] on input "text" at bounding box center [779, 199] width 262 height 29
type input "Cindy Macgregor"
type input "Spouse"
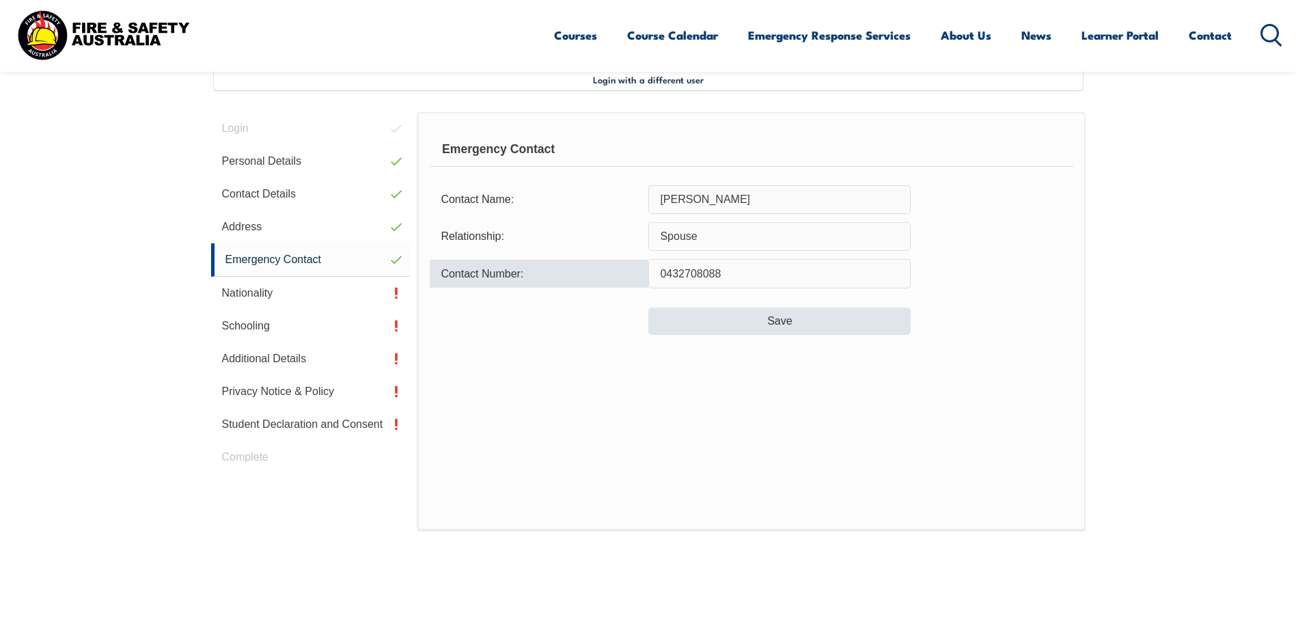
type input "0432708088"
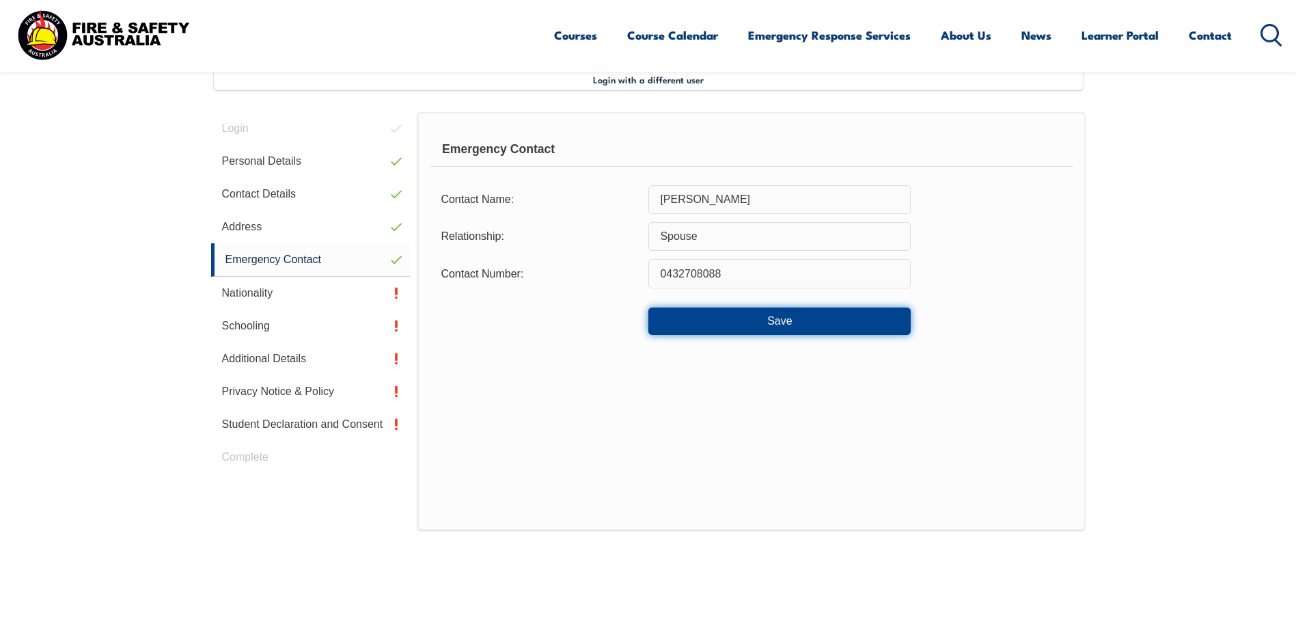
click at [777, 320] on button "Save" at bounding box center [779, 320] width 262 height 27
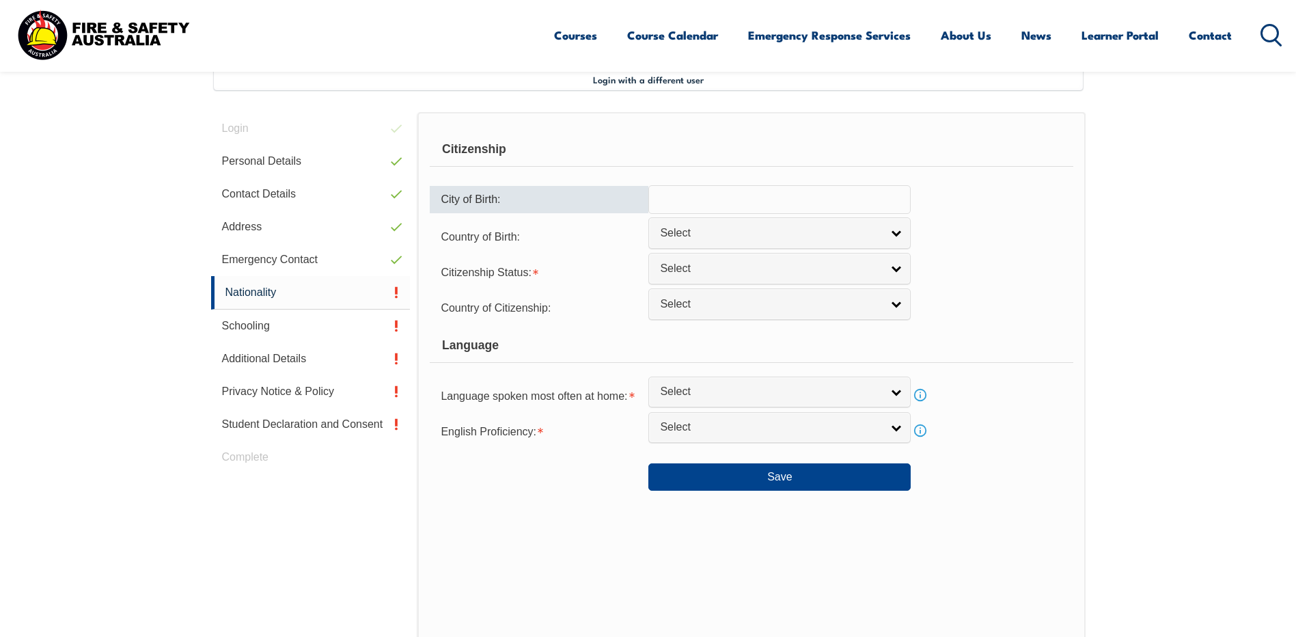
click at [716, 206] on input "text" at bounding box center [779, 199] width 262 height 29
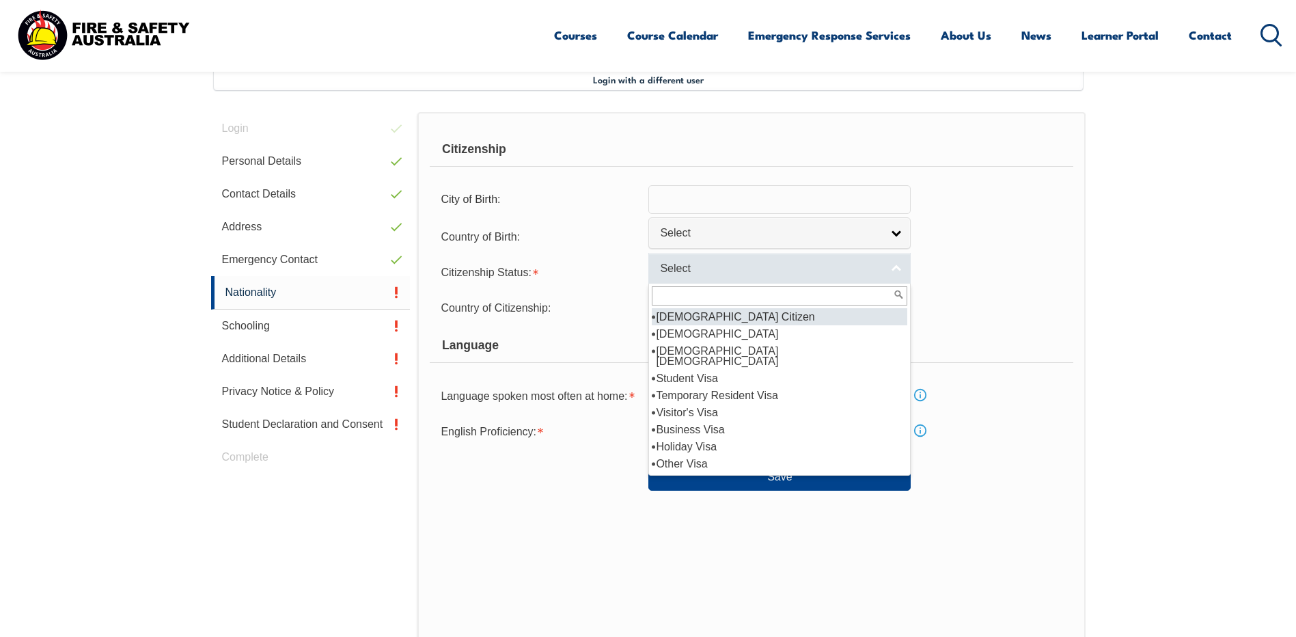
click at [837, 275] on span "Select" at bounding box center [770, 269] width 221 height 14
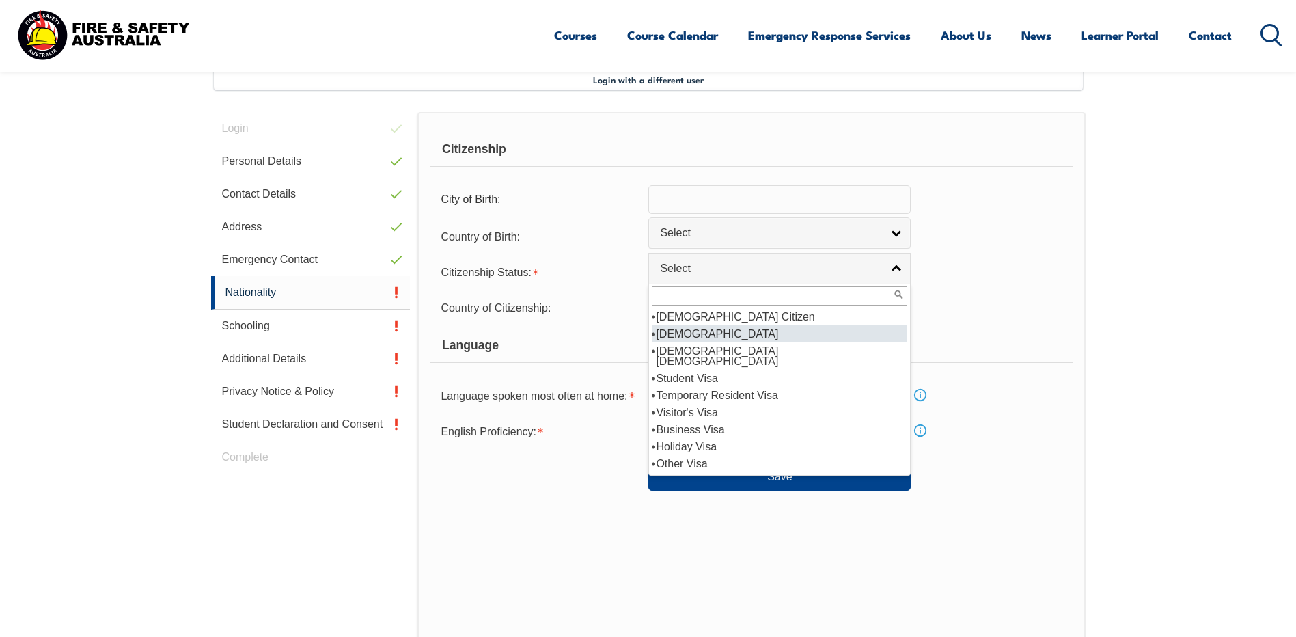
click at [723, 335] on li "New Zealand Citizen" at bounding box center [779, 333] width 255 height 17
select select "2"
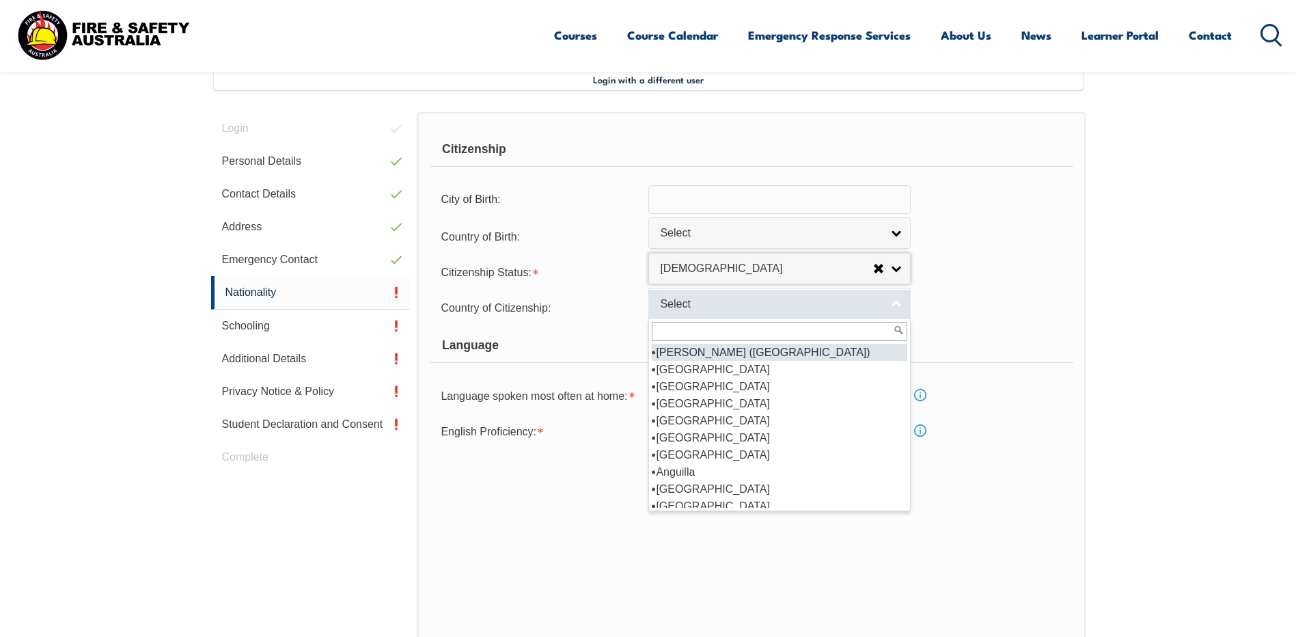
click at [768, 309] on span "Select" at bounding box center [770, 304] width 221 height 14
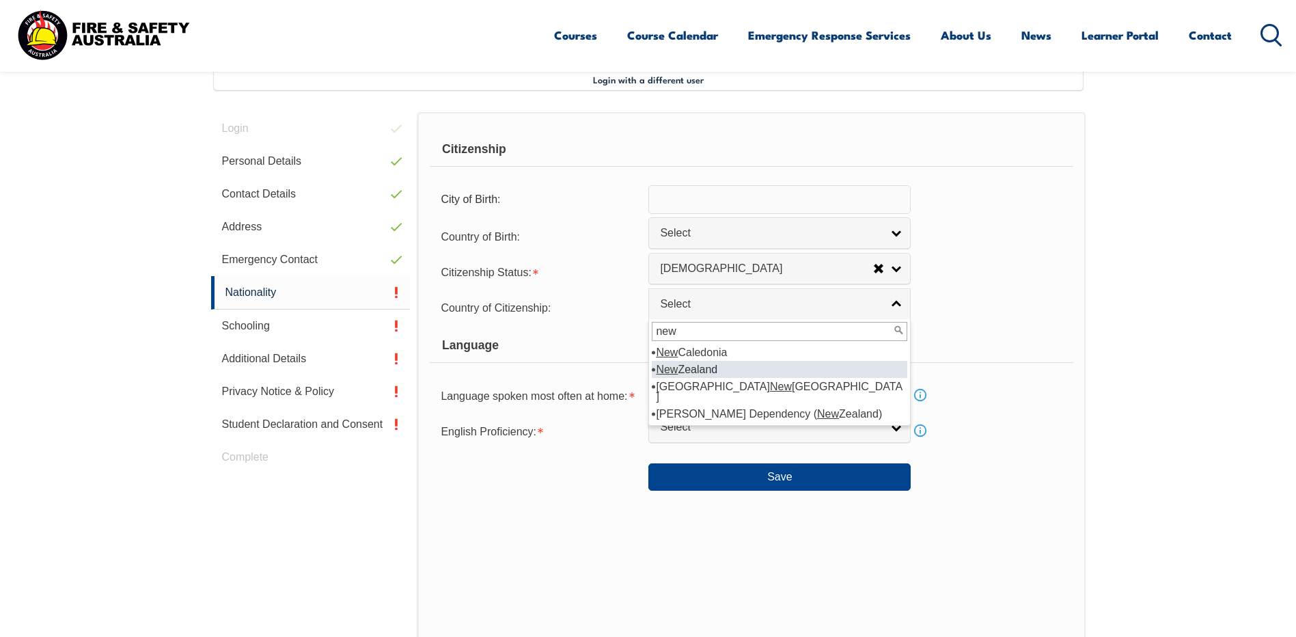
type input "new"
click at [675, 365] on em "New" at bounding box center [667, 369] width 22 height 12
select select "1201"
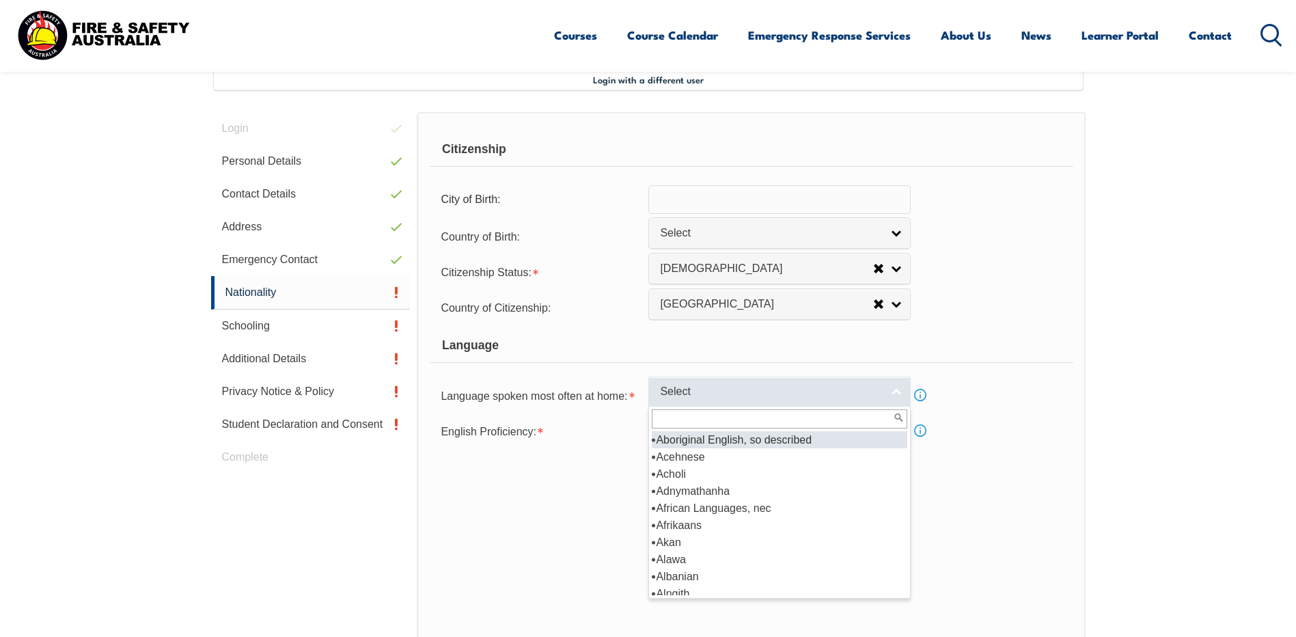
click at [895, 387] on link "Select" at bounding box center [779, 391] width 262 height 31
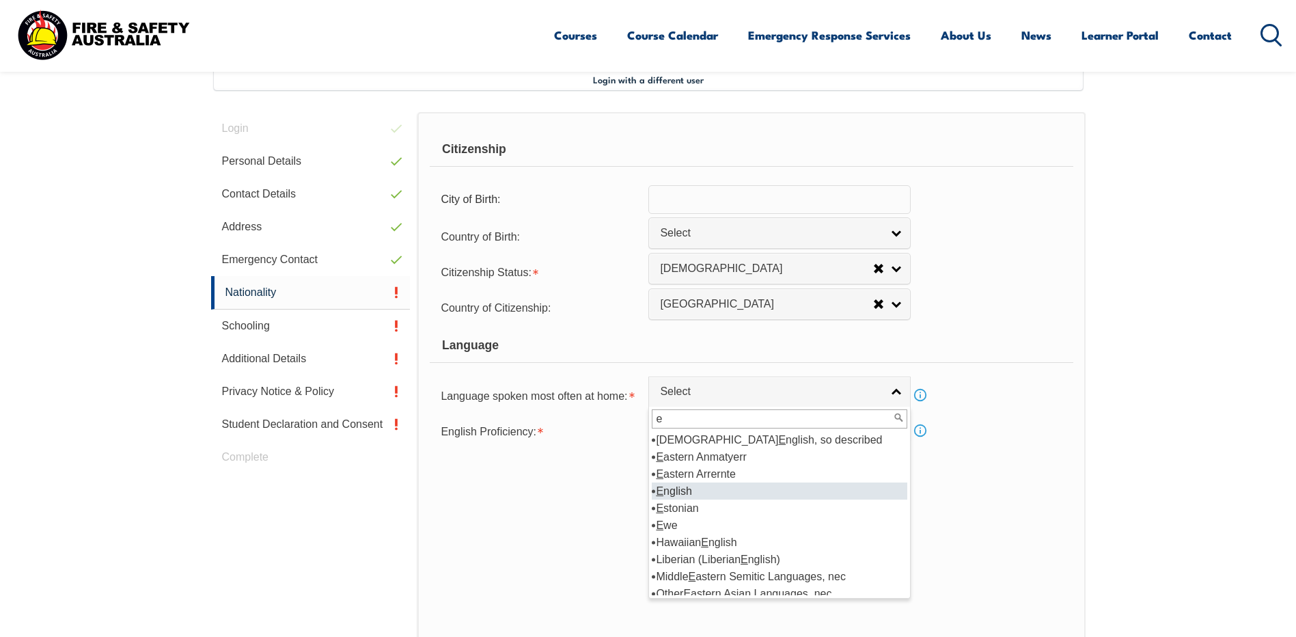
type input "e"
click at [665, 491] on li "E nglish" at bounding box center [779, 490] width 255 height 17
select select "1201"
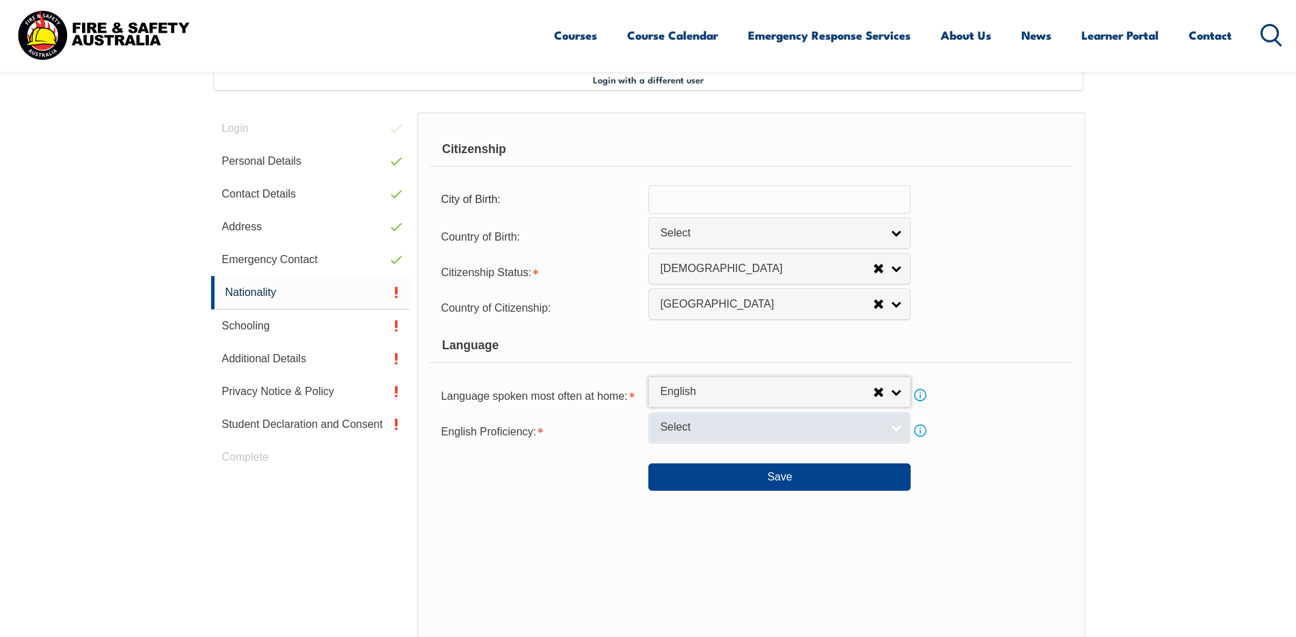
click at [723, 429] on span "Select" at bounding box center [770, 427] width 221 height 14
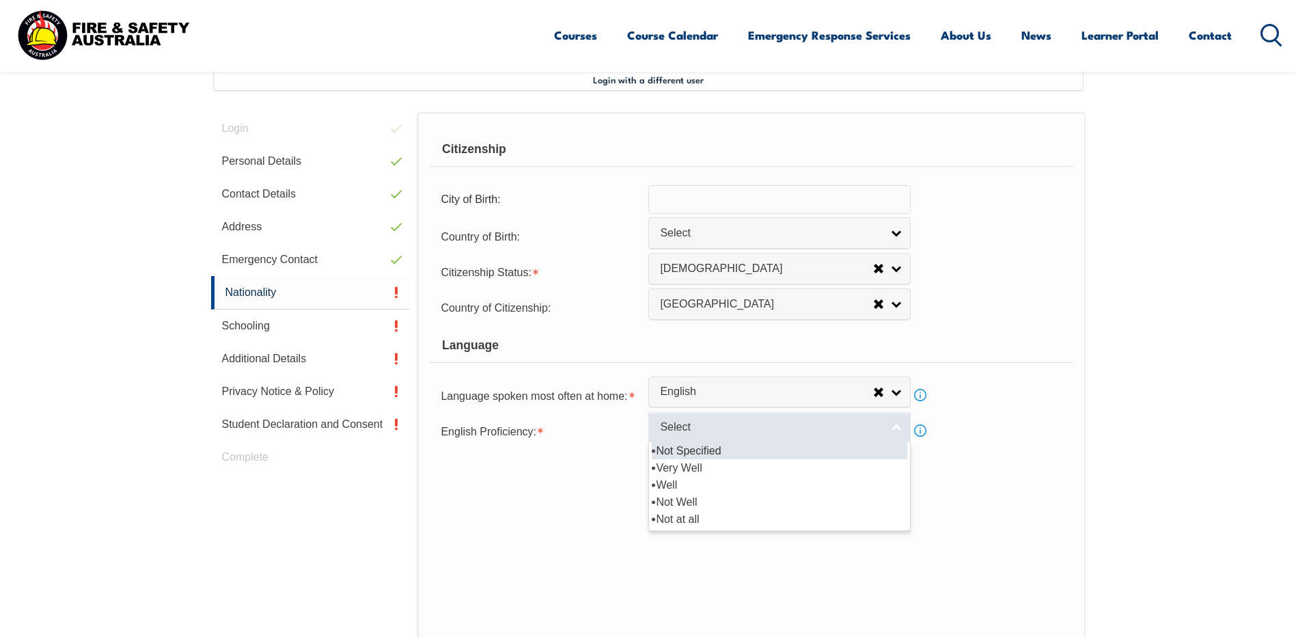
click at [715, 421] on span "Select" at bounding box center [770, 427] width 221 height 14
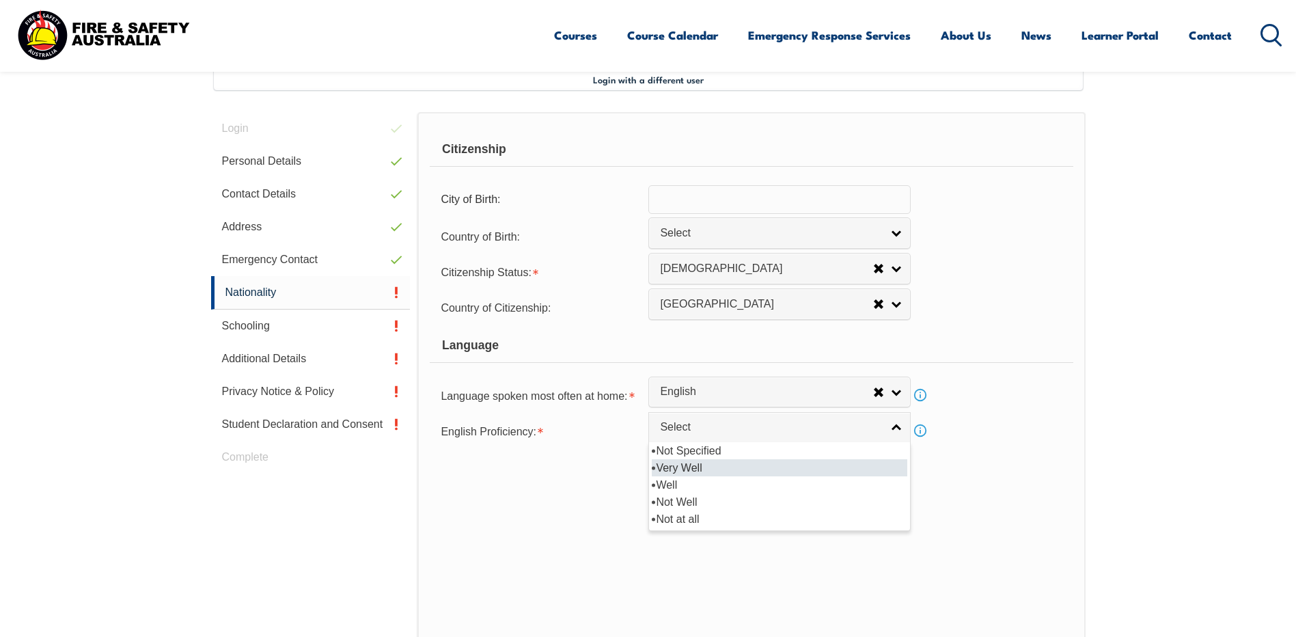
click at [686, 463] on li "Very Well" at bounding box center [779, 467] width 255 height 17
select select "1"
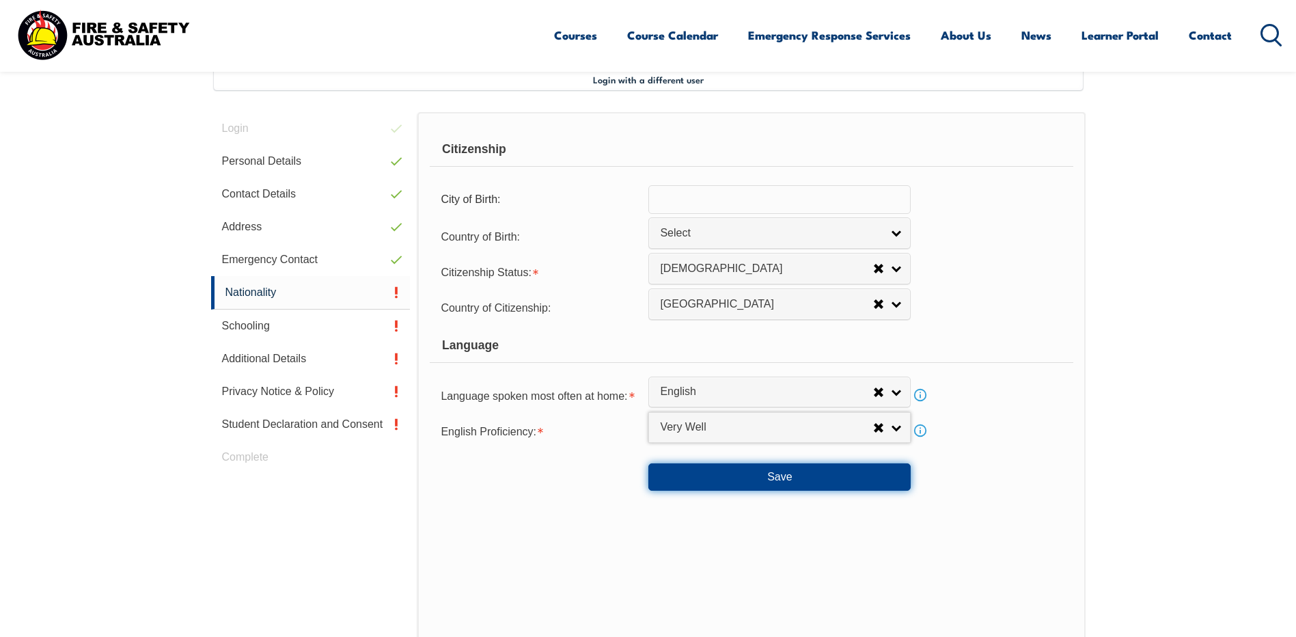
click at [783, 473] on button "Save" at bounding box center [779, 476] width 262 height 27
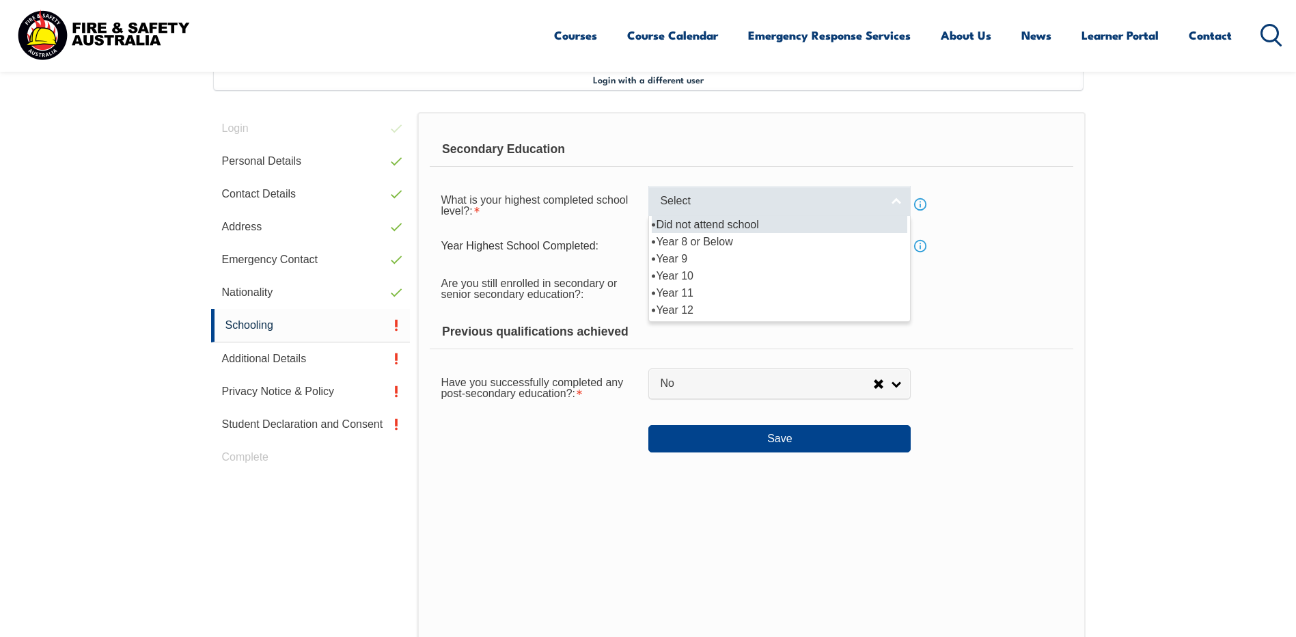
click at [881, 205] on span "Select" at bounding box center [770, 201] width 221 height 14
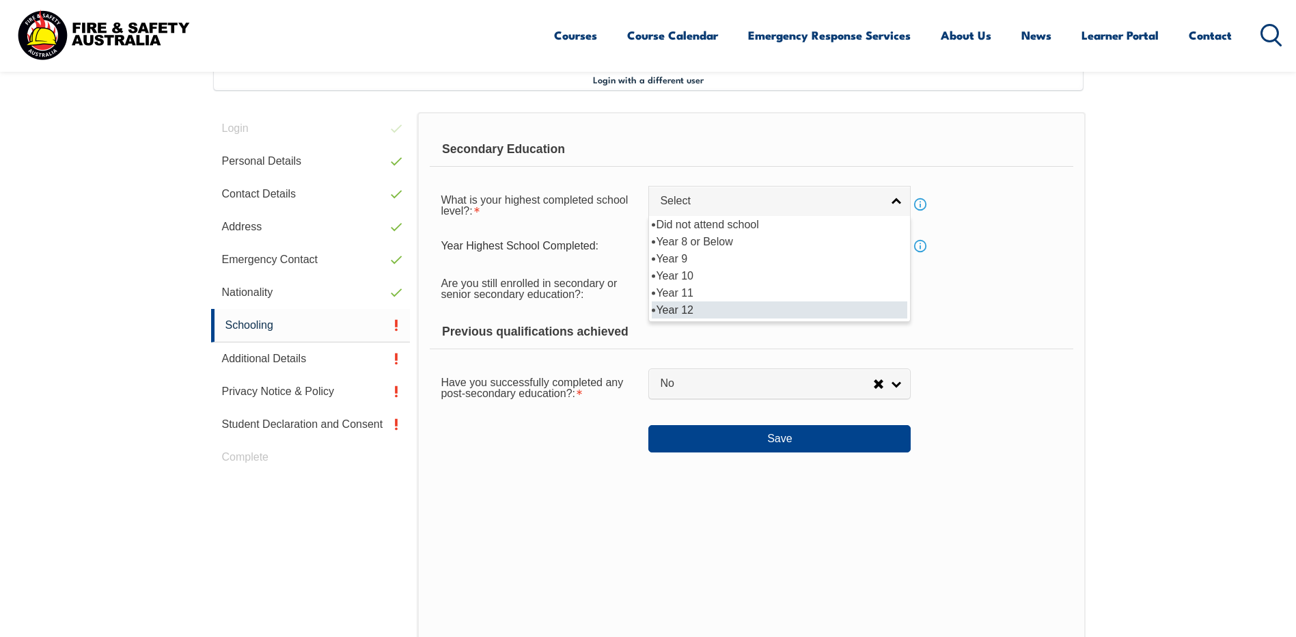
click at [831, 307] on li "Year 12" at bounding box center [779, 309] width 255 height 17
select select "12"
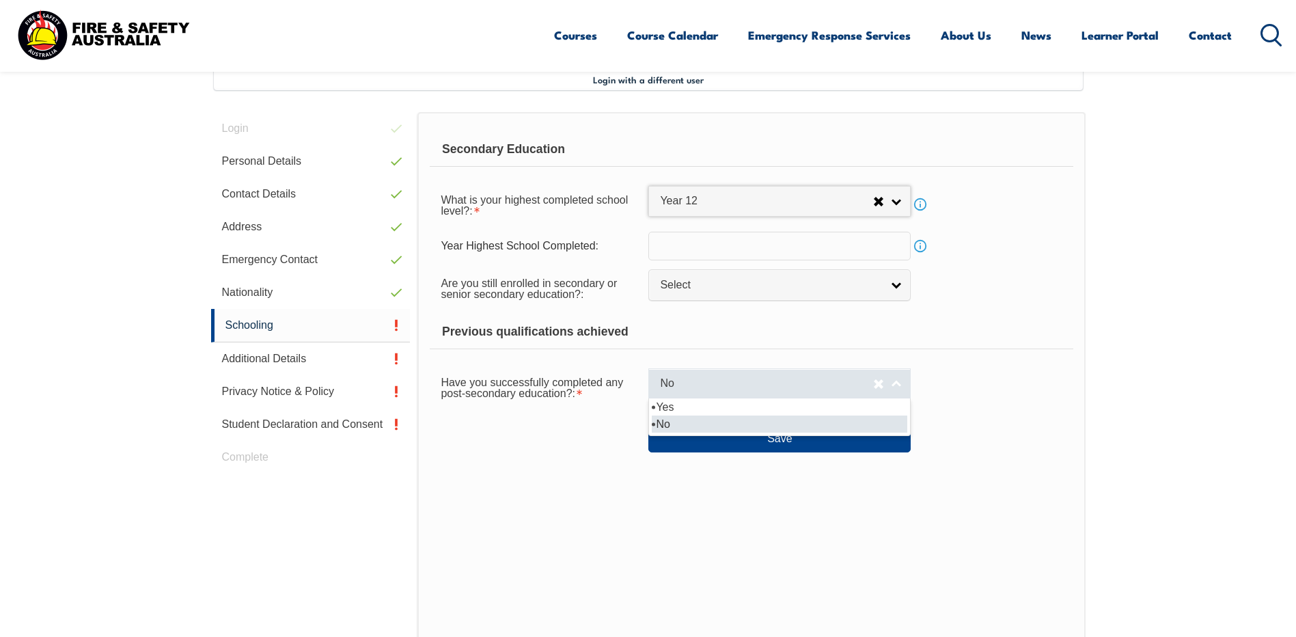
click at [894, 380] on link "No" at bounding box center [779, 383] width 262 height 31
click at [690, 410] on li "Yes" at bounding box center [779, 406] width 255 height 17
select select "true"
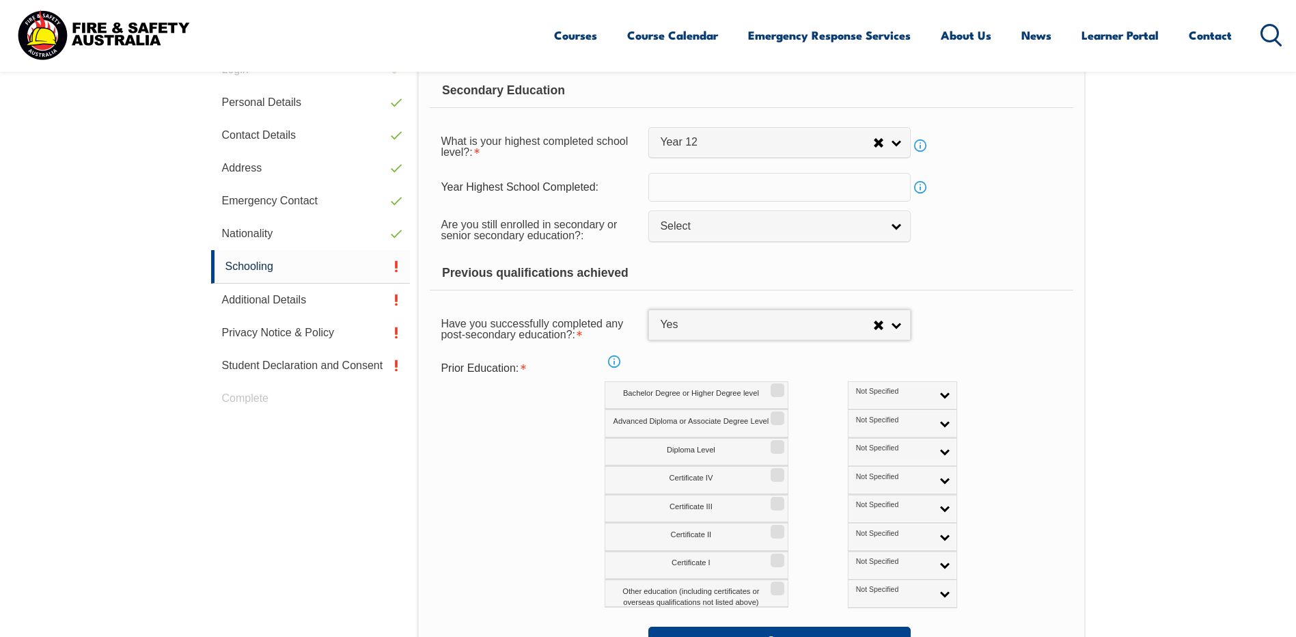
scroll to position [509, 0]
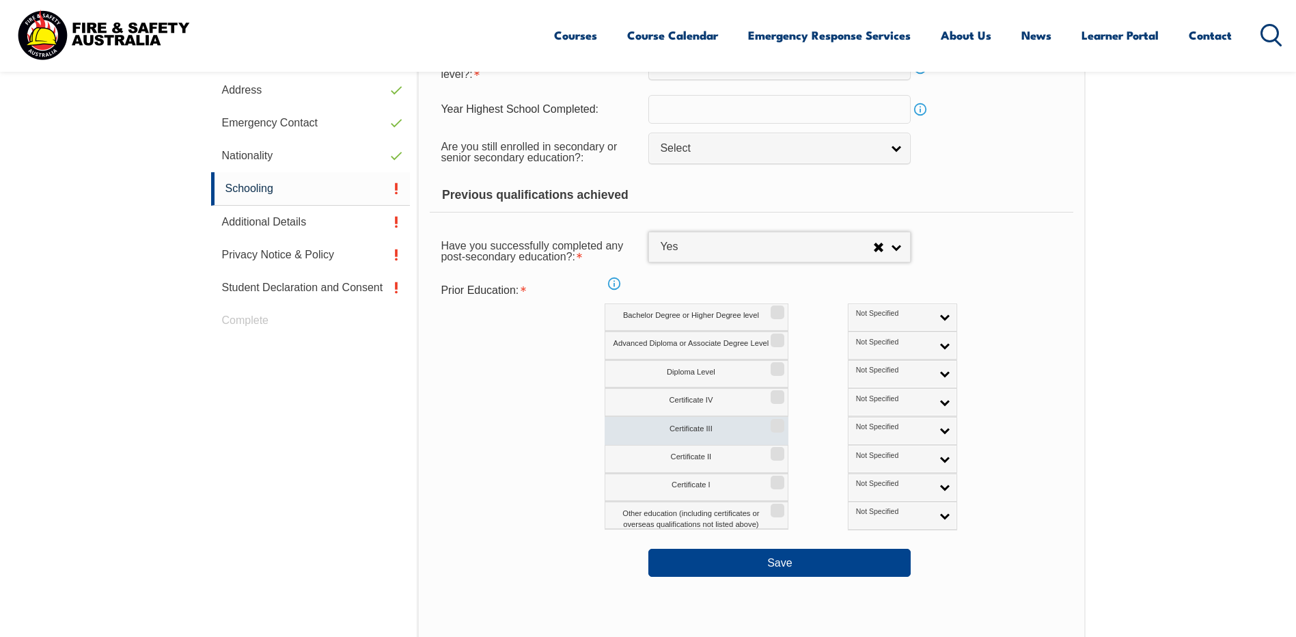
click at [777, 421] on input "Certificate III" at bounding box center [775, 420] width 8 height 1
checkbox input "true"
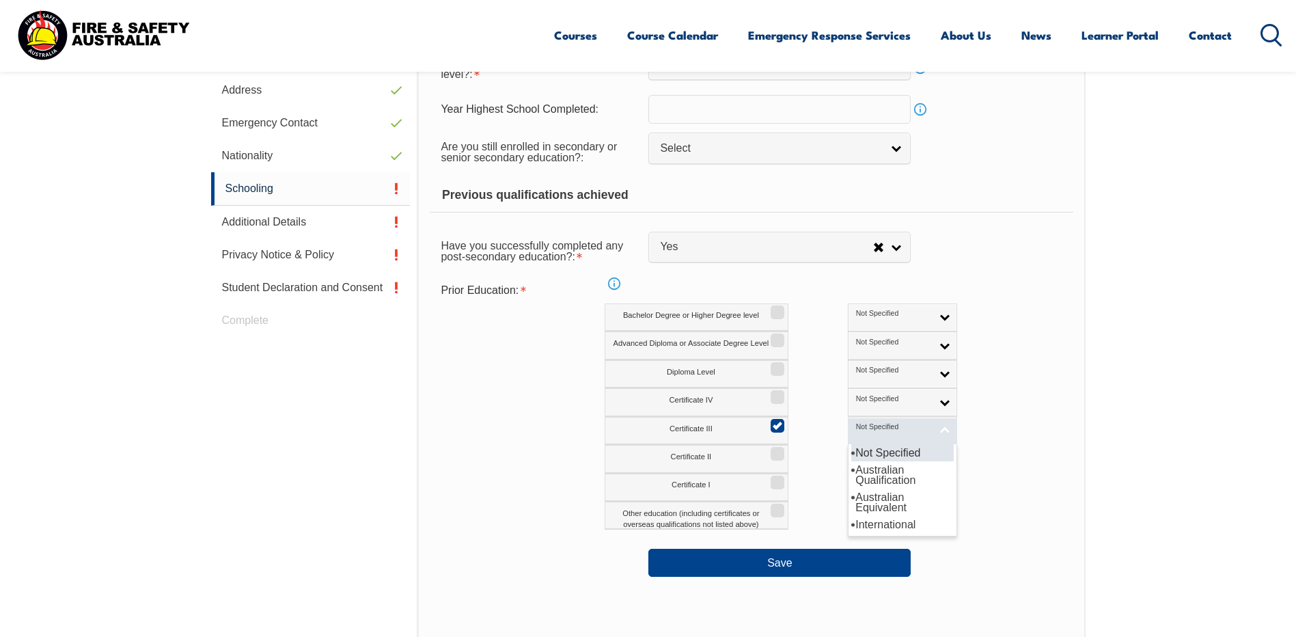
click at [889, 432] on link "Not Specified" at bounding box center [902, 431] width 109 height 28
click at [851, 475] on li "Australian Qualification" at bounding box center [902, 474] width 102 height 27
click at [953, 415] on div "Certificate IV Not Specified Australian Qualification Australian Equivalent Int…" at bounding box center [810, 402] width 412 height 28
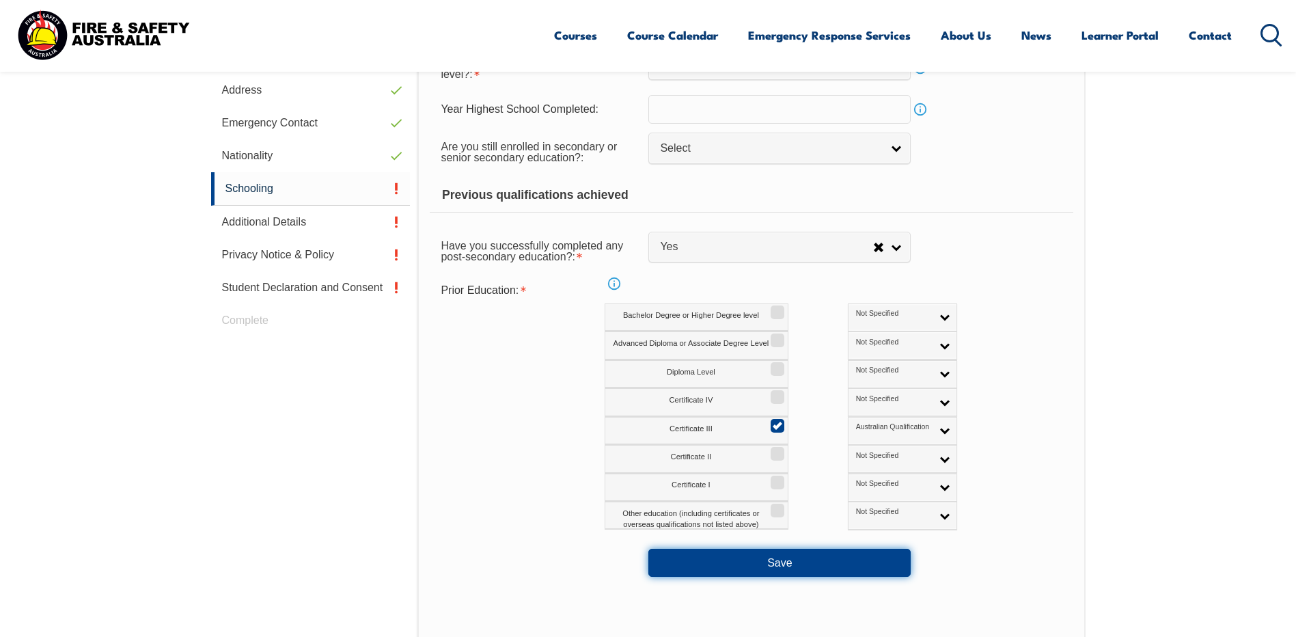
click at [790, 560] on button "Save" at bounding box center [779, 561] width 262 height 27
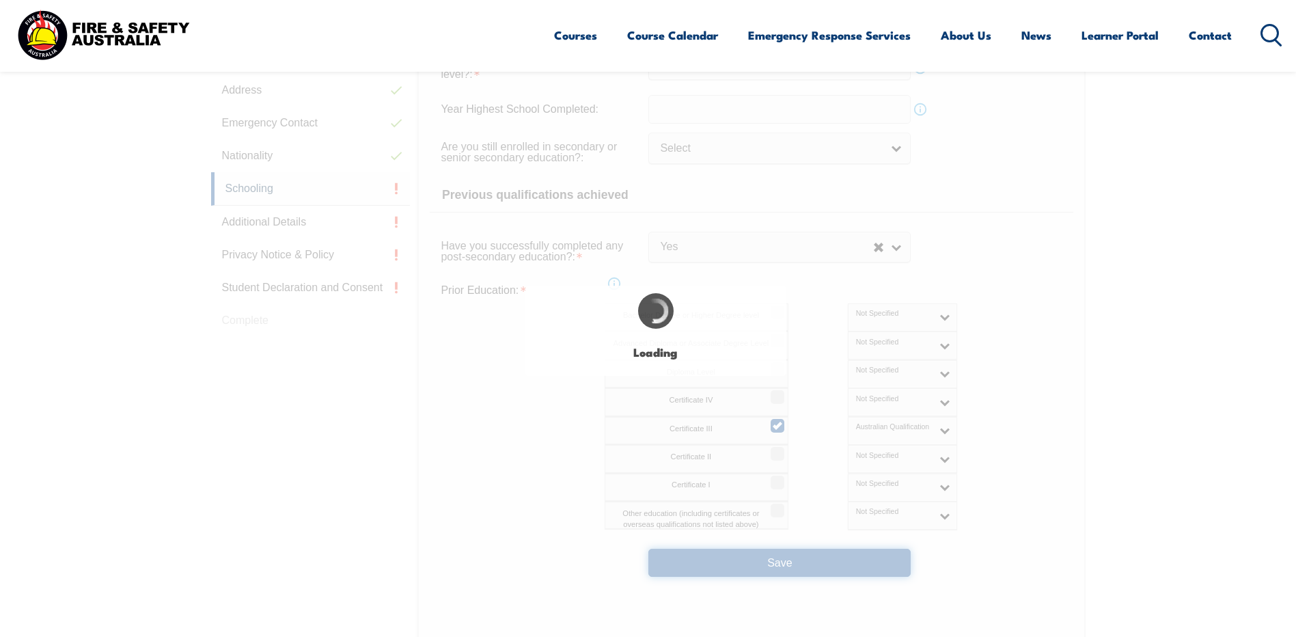
select select "true"
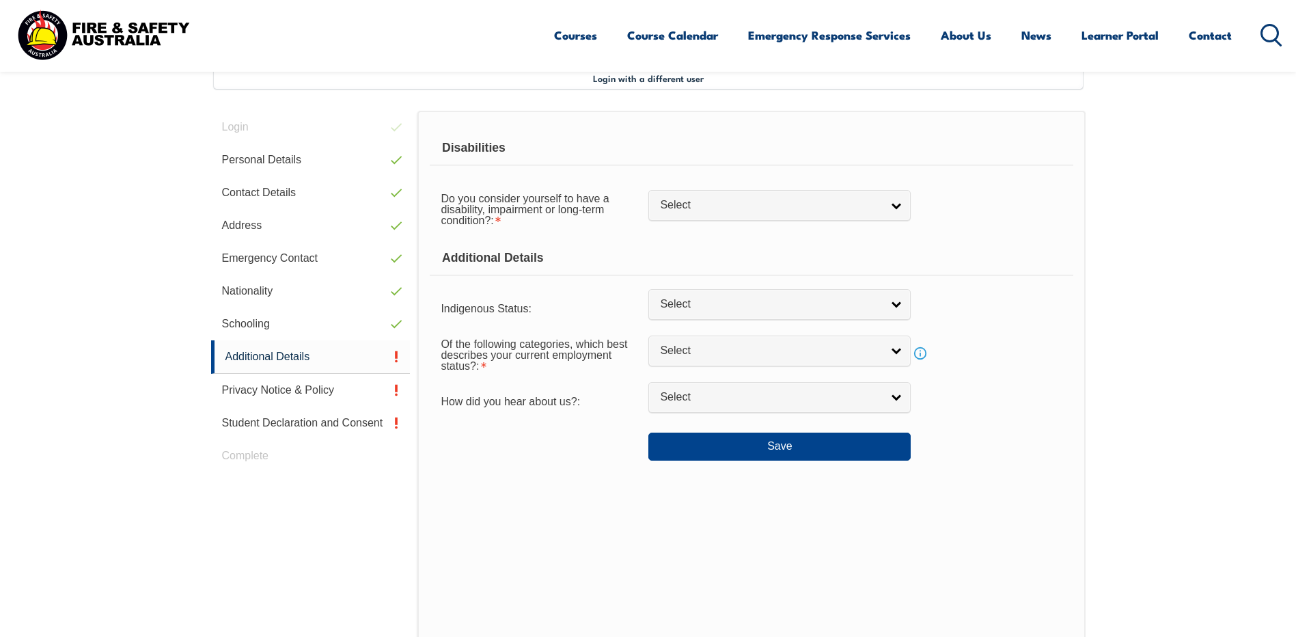
scroll to position [372, 0]
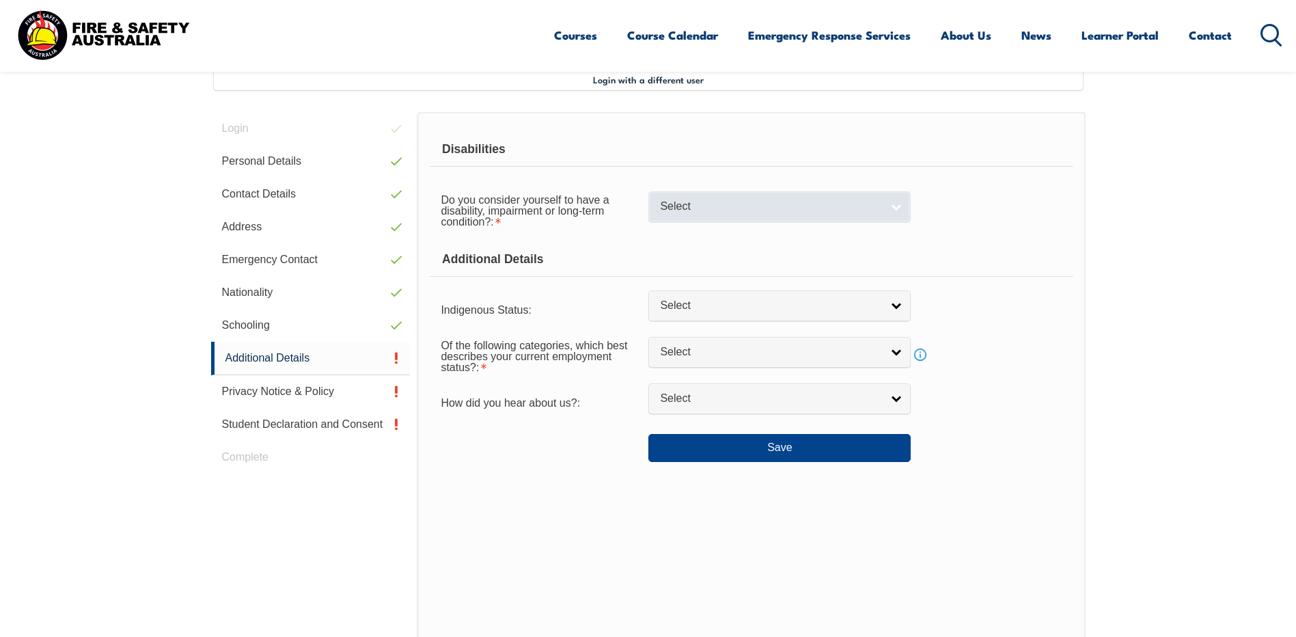
click at [894, 212] on link "Select" at bounding box center [779, 206] width 262 height 31
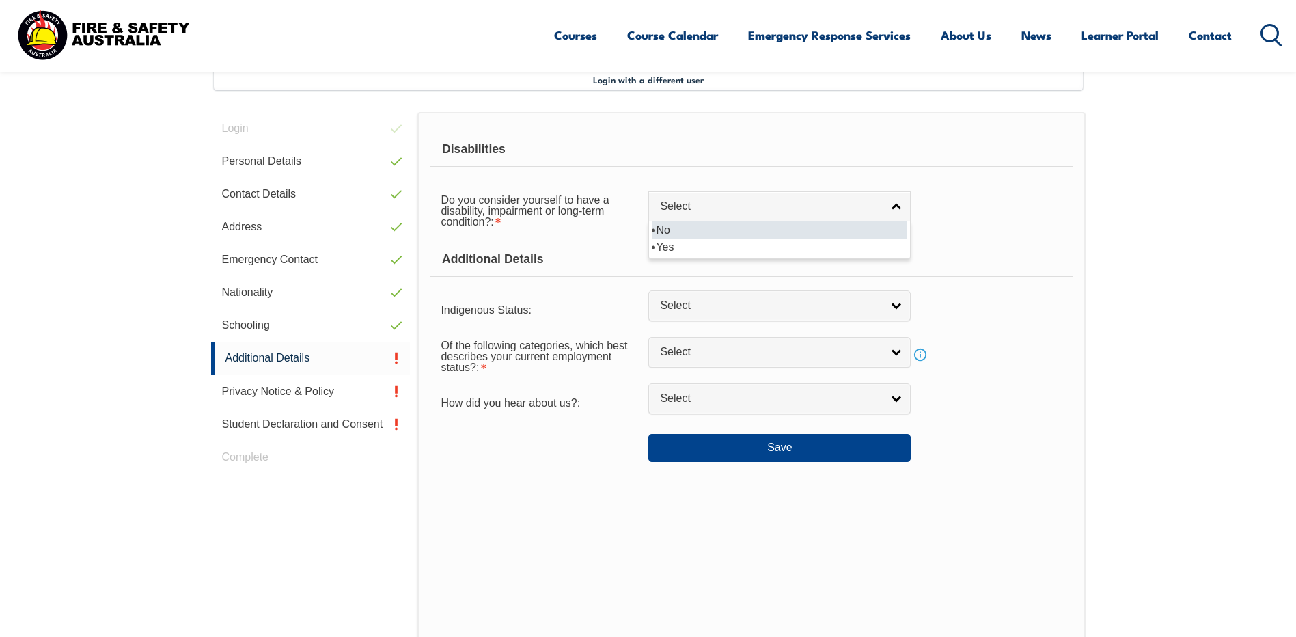
click at [680, 229] on li "No" at bounding box center [779, 229] width 255 height 17
select select "false"
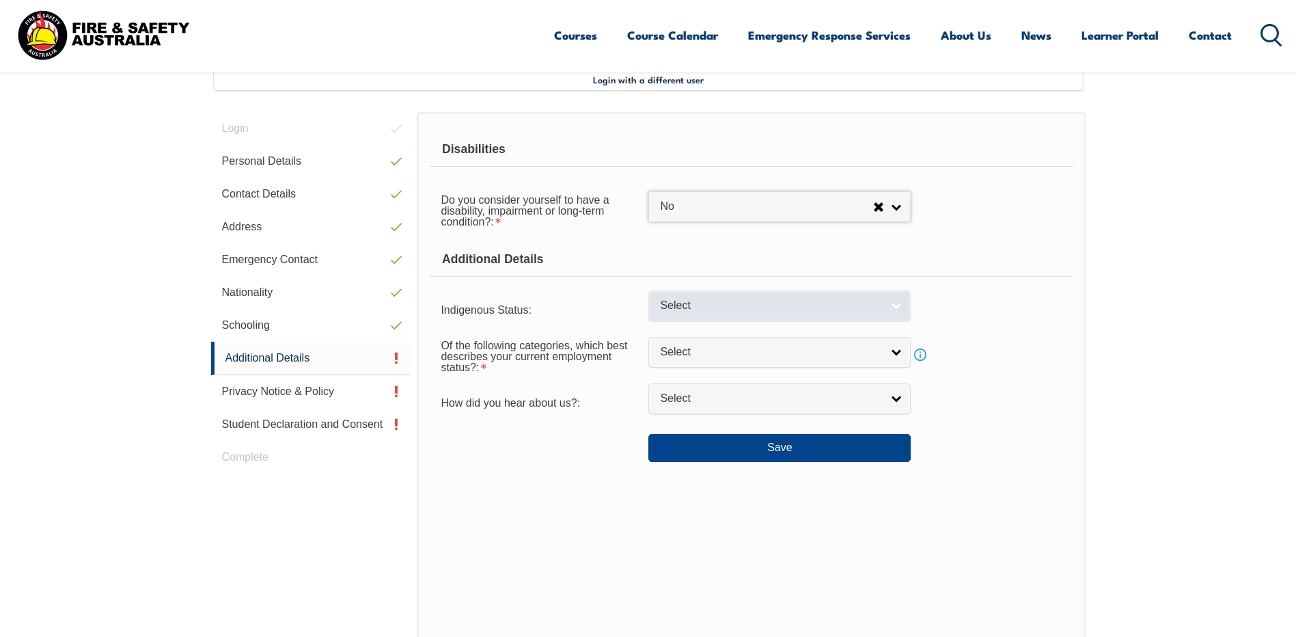
click at [890, 299] on link "Select" at bounding box center [779, 305] width 262 height 31
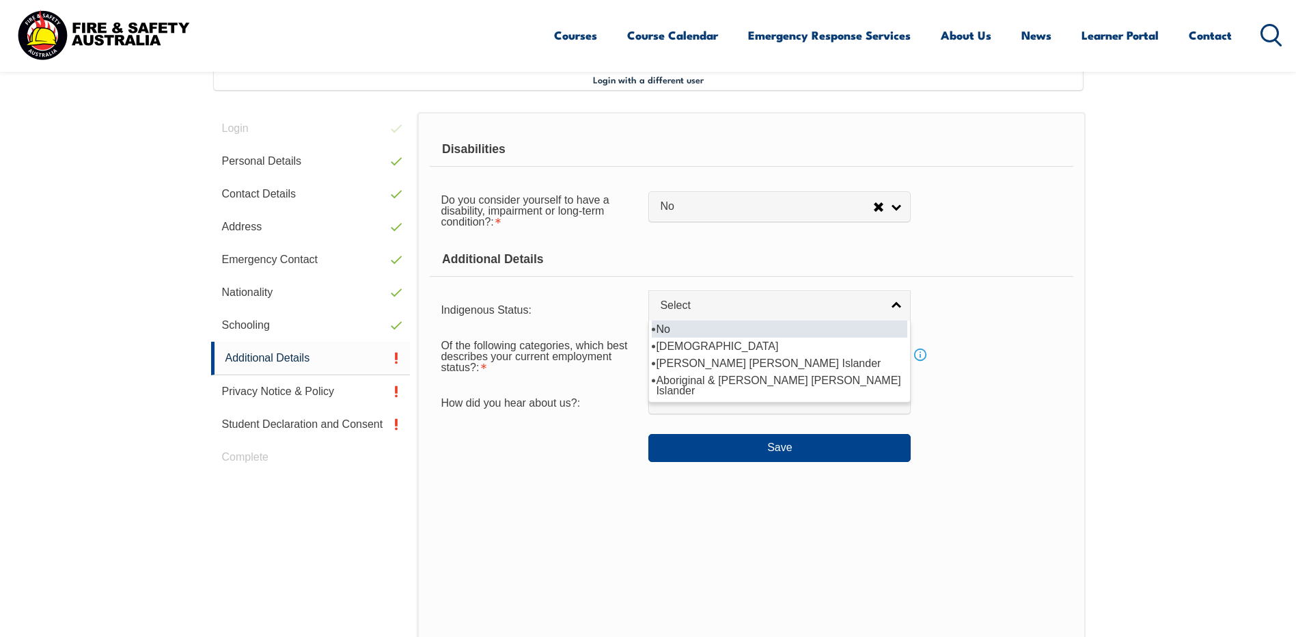
click at [661, 330] on li "No" at bounding box center [779, 328] width 255 height 17
select select "4"
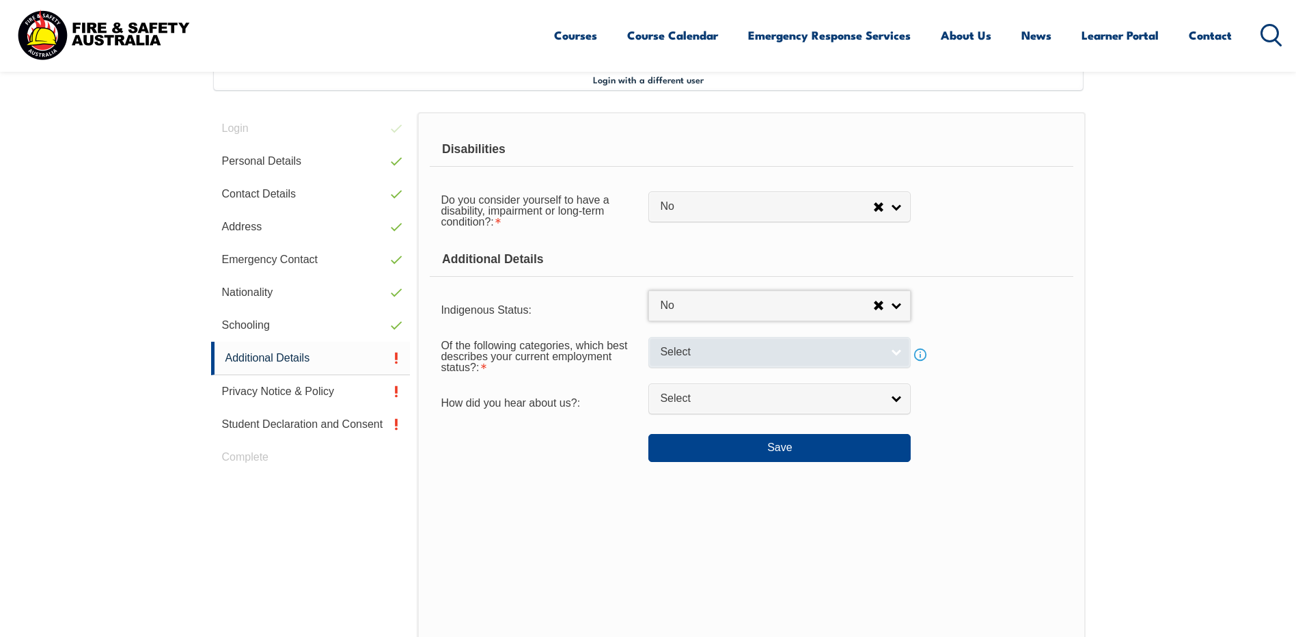
click at [897, 350] on link "Select" at bounding box center [779, 352] width 262 height 31
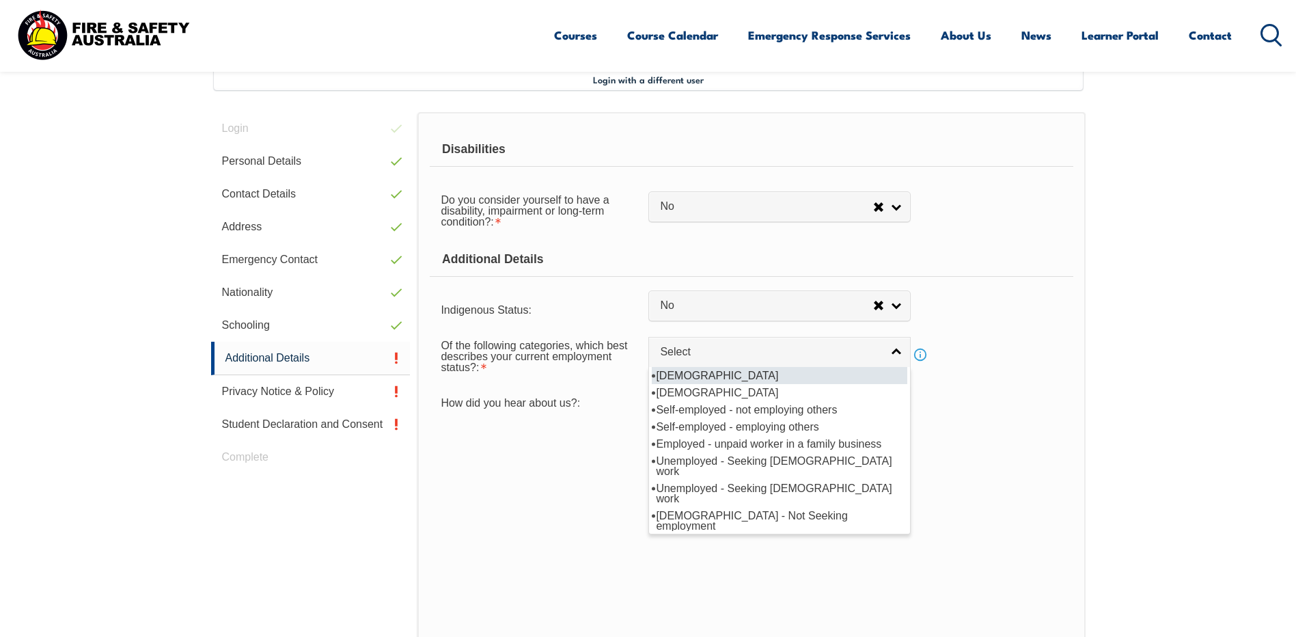
click at [705, 374] on li "Full-time employee" at bounding box center [779, 375] width 255 height 17
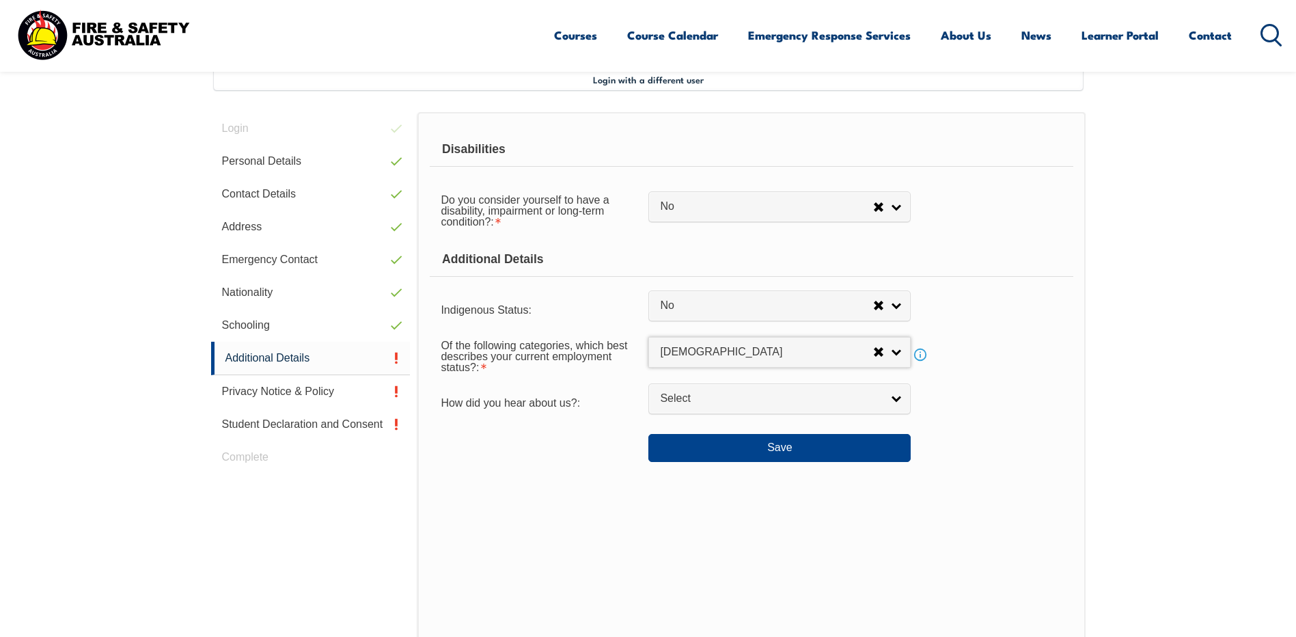
select select "1"
click at [899, 397] on link "Select" at bounding box center [779, 398] width 262 height 31
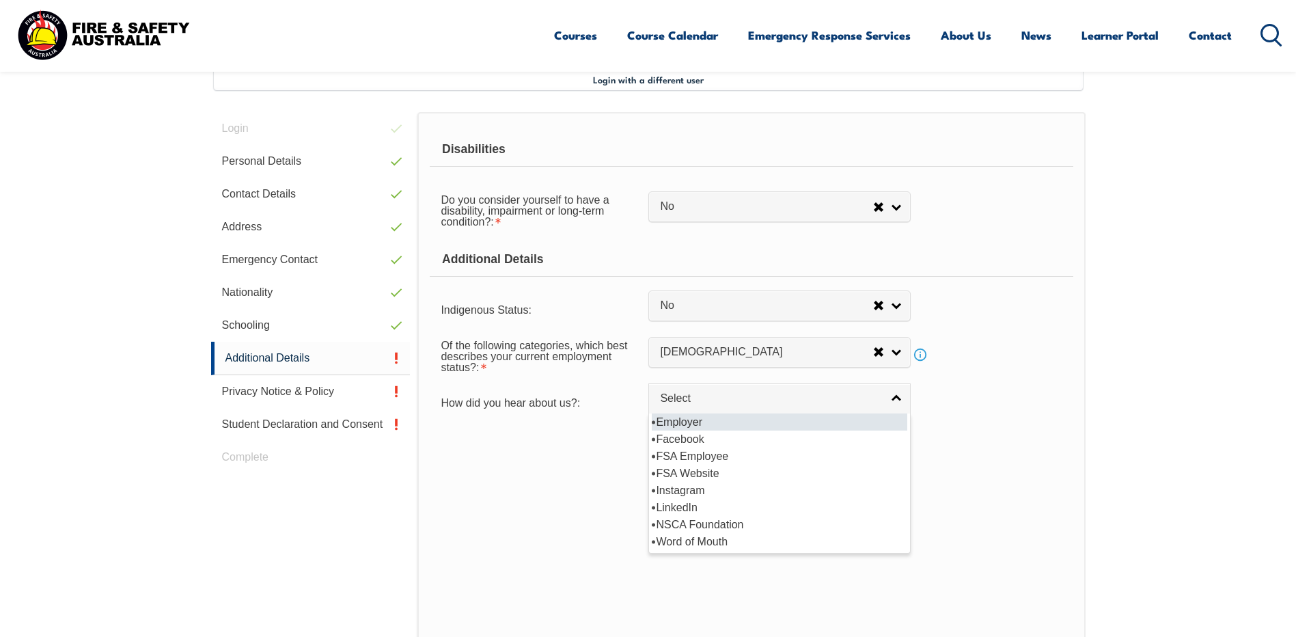
drag, startPoint x: 684, startPoint y: 418, endPoint x: 690, endPoint y: 416, distance: 7.1
click at [684, 419] on li "Employer" at bounding box center [779, 421] width 255 height 17
select select "8019"
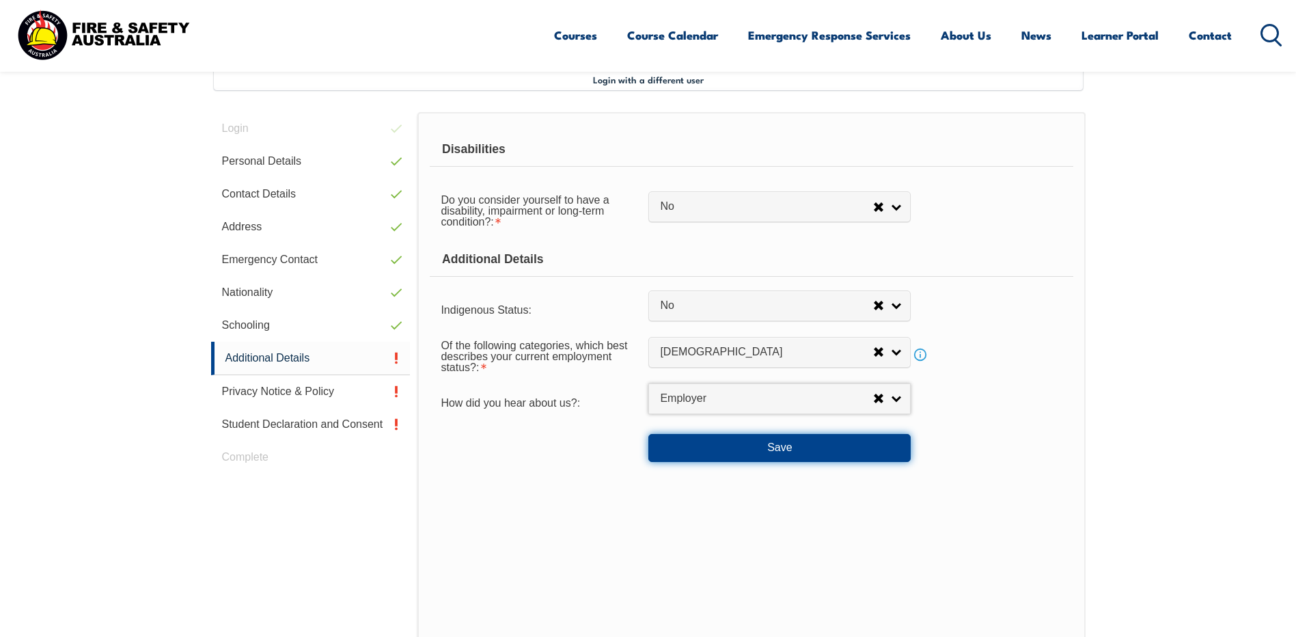
click at [777, 442] on button "Save" at bounding box center [779, 447] width 262 height 27
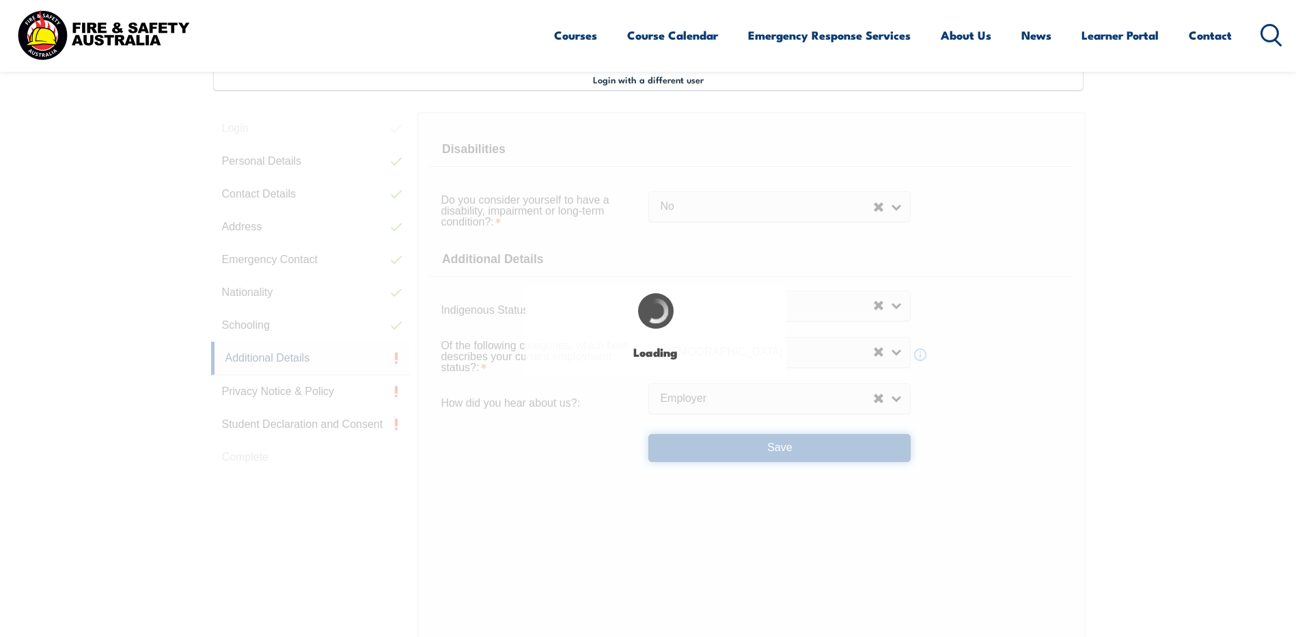
select select "false"
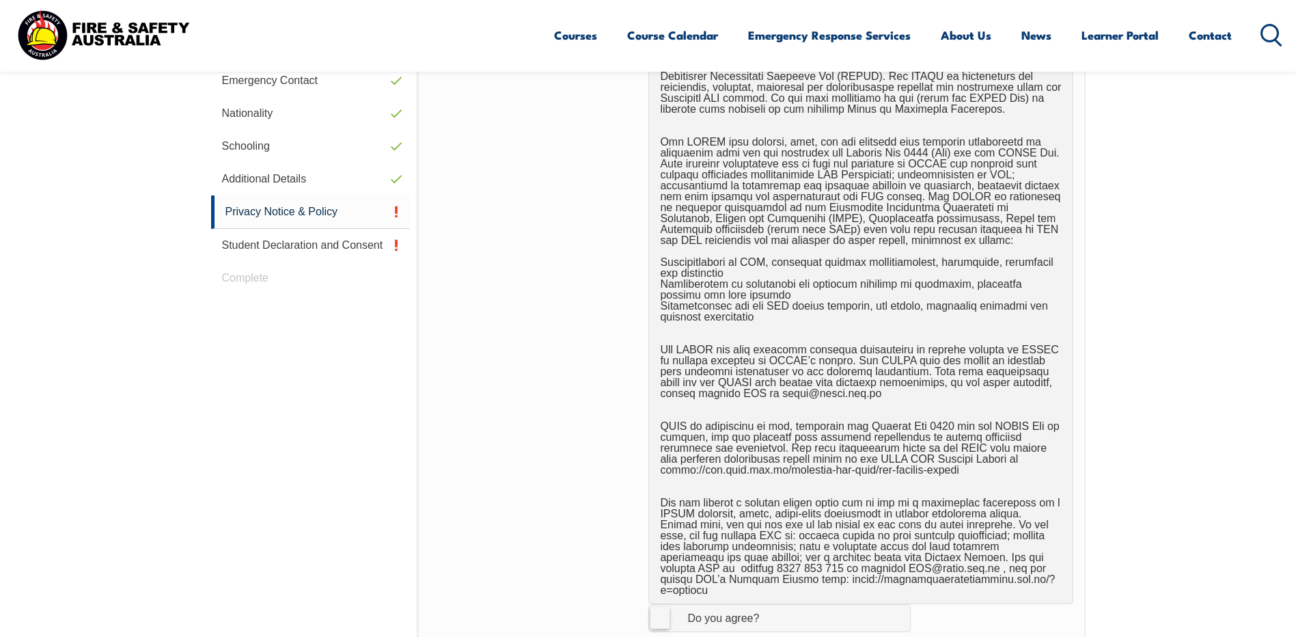
scroll to position [850, 0]
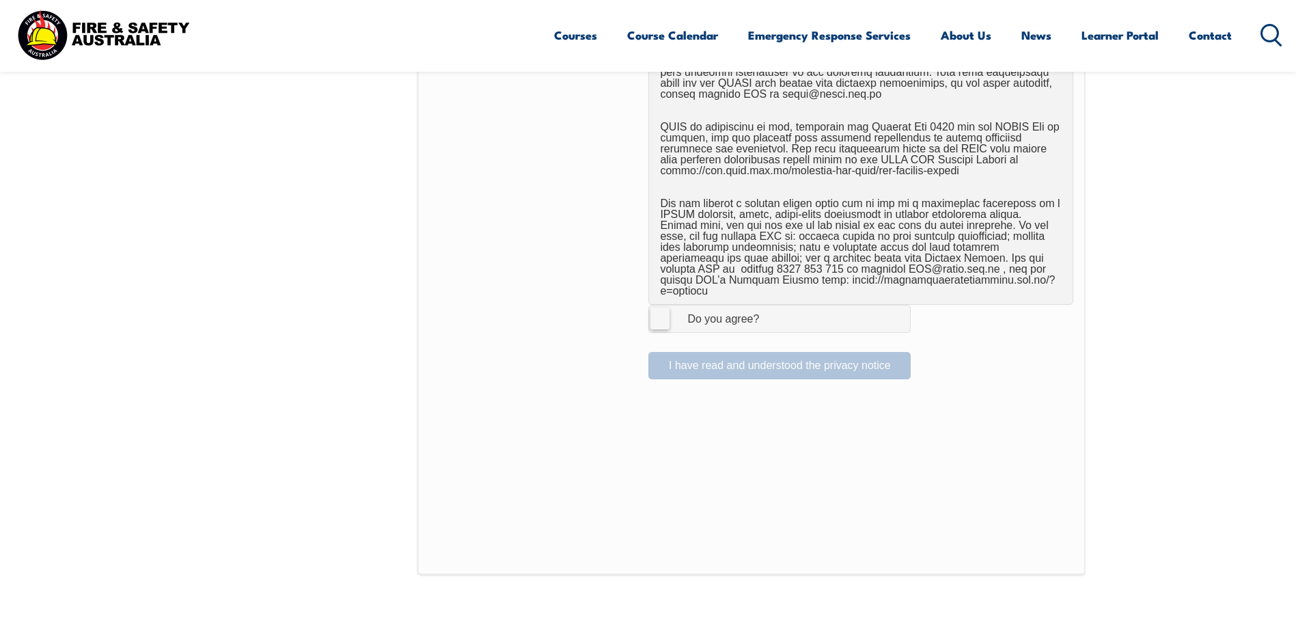
drag, startPoint x: 664, startPoint y: 308, endPoint x: 671, endPoint y: 321, distance: 15.0
click at [664, 309] on label "I Agree Do you agree?" at bounding box center [779, 318] width 262 height 27
click at [770, 309] on input "I Agree Do you agree?" at bounding box center [781, 318] width 23 height 26
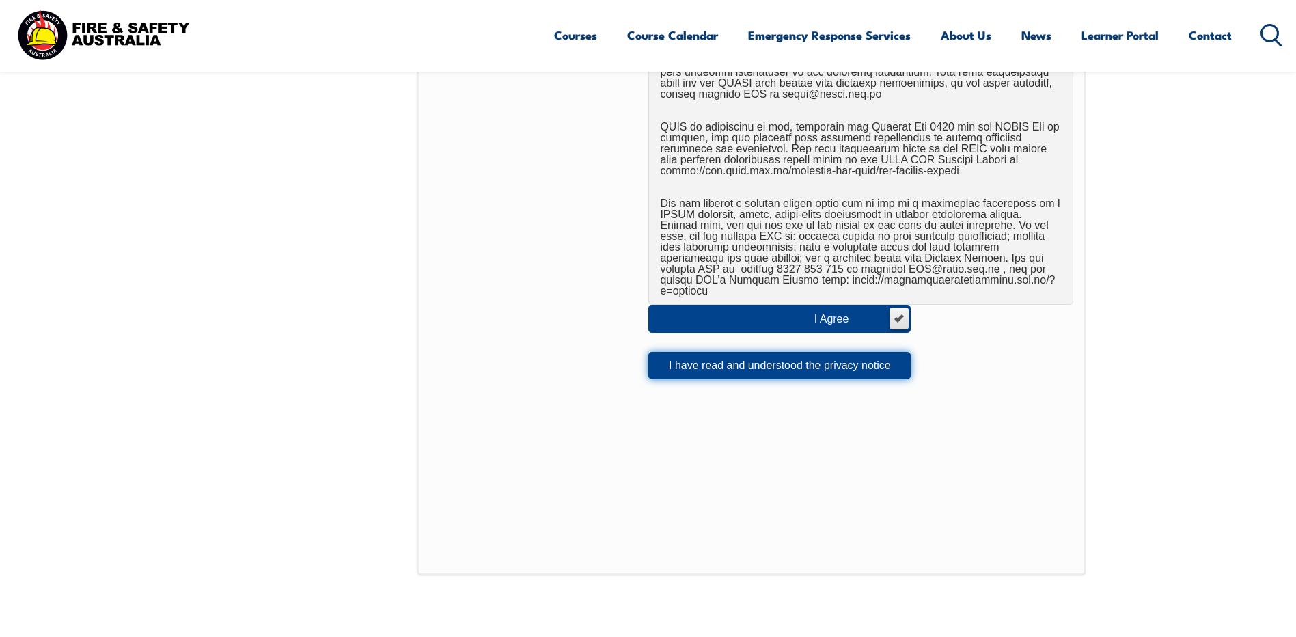
click at [792, 355] on button "I have read and understood the privacy notice" at bounding box center [779, 365] width 262 height 27
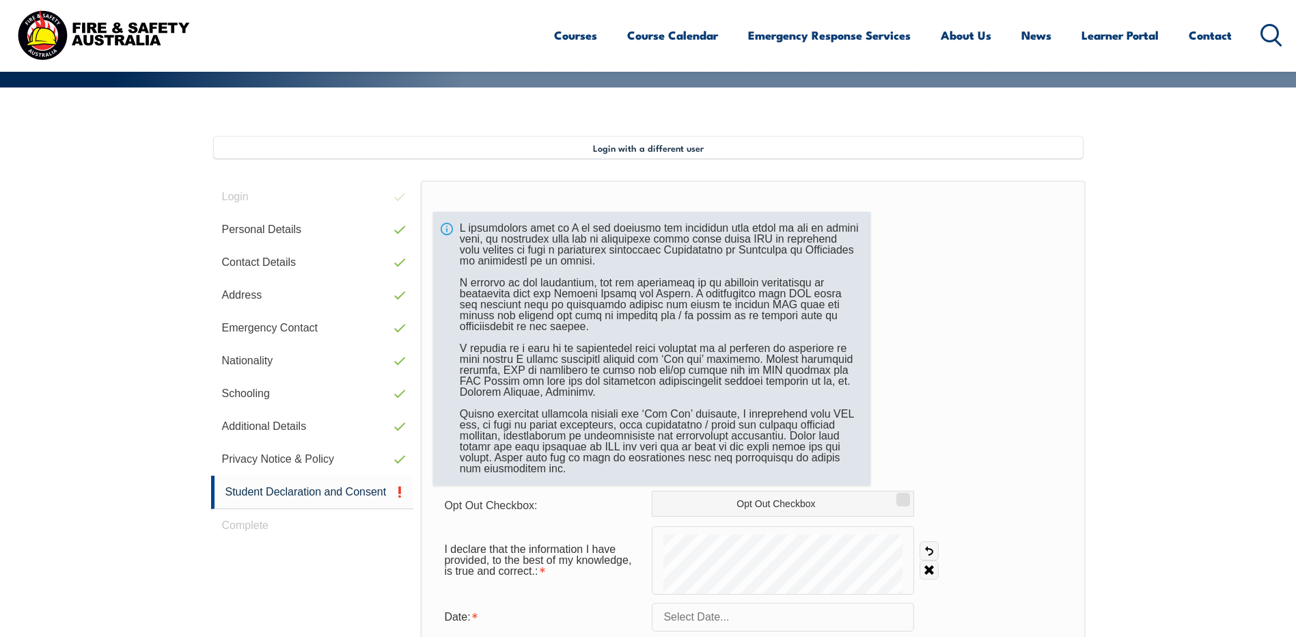
scroll to position [441, 0]
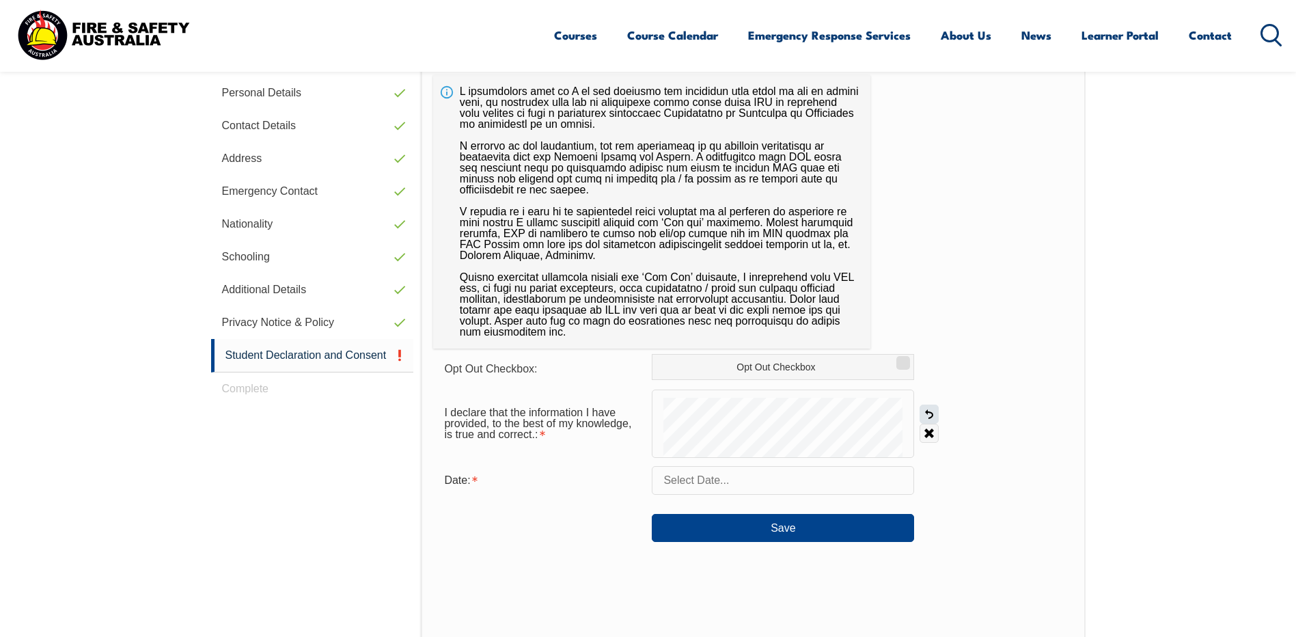
click at [929, 413] on link "Undo" at bounding box center [928, 413] width 19 height 19
click at [742, 488] on input "text" at bounding box center [783, 480] width 262 height 29
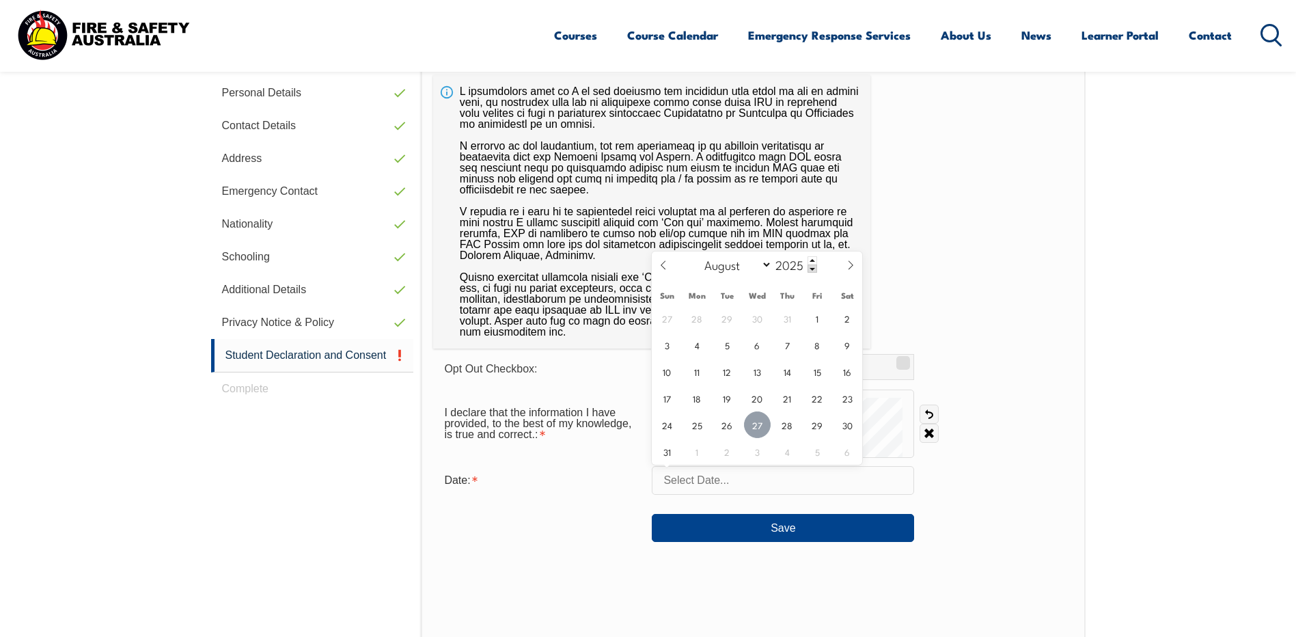
click at [761, 422] on span "27" at bounding box center [757, 424] width 27 height 27
type input "August 27, 2025"
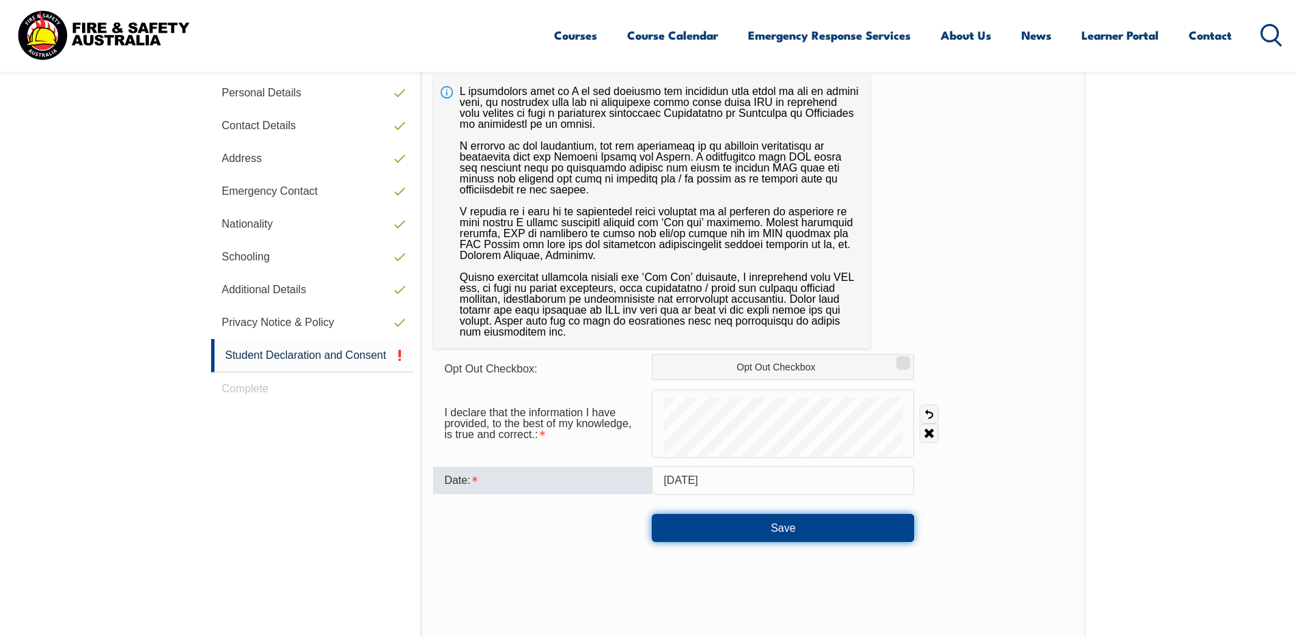
click at [781, 530] on button "Save" at bounding box center [783, 527] width 262 height 27
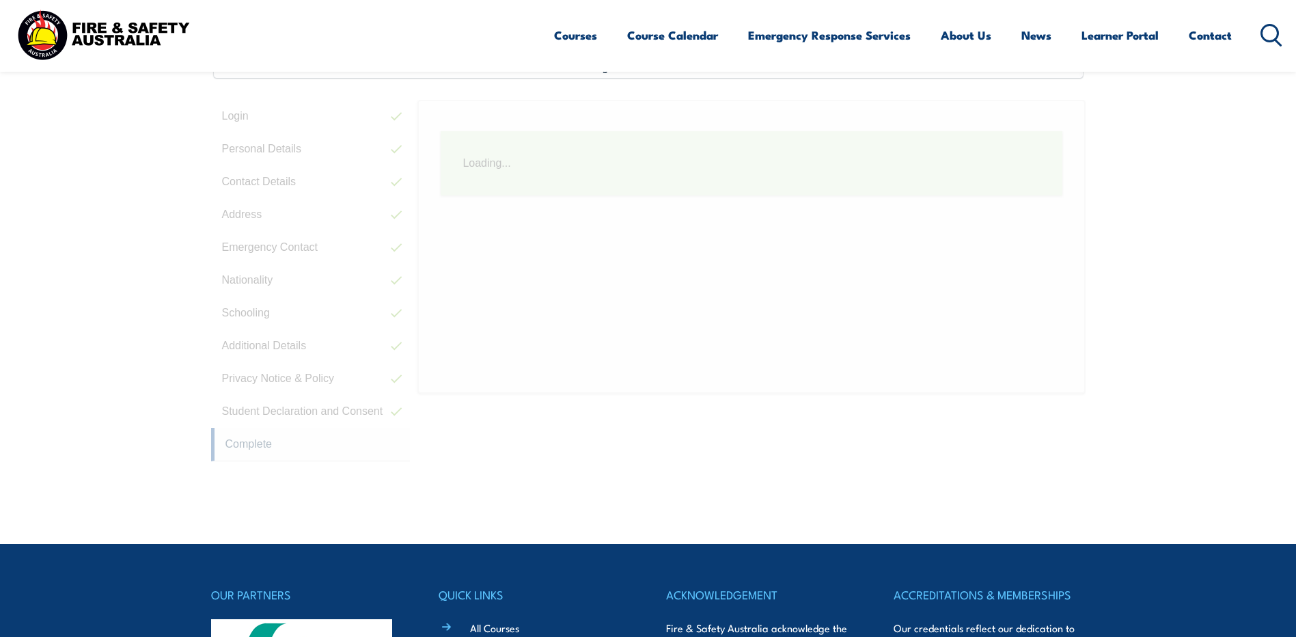
scroll to position [372, 0]
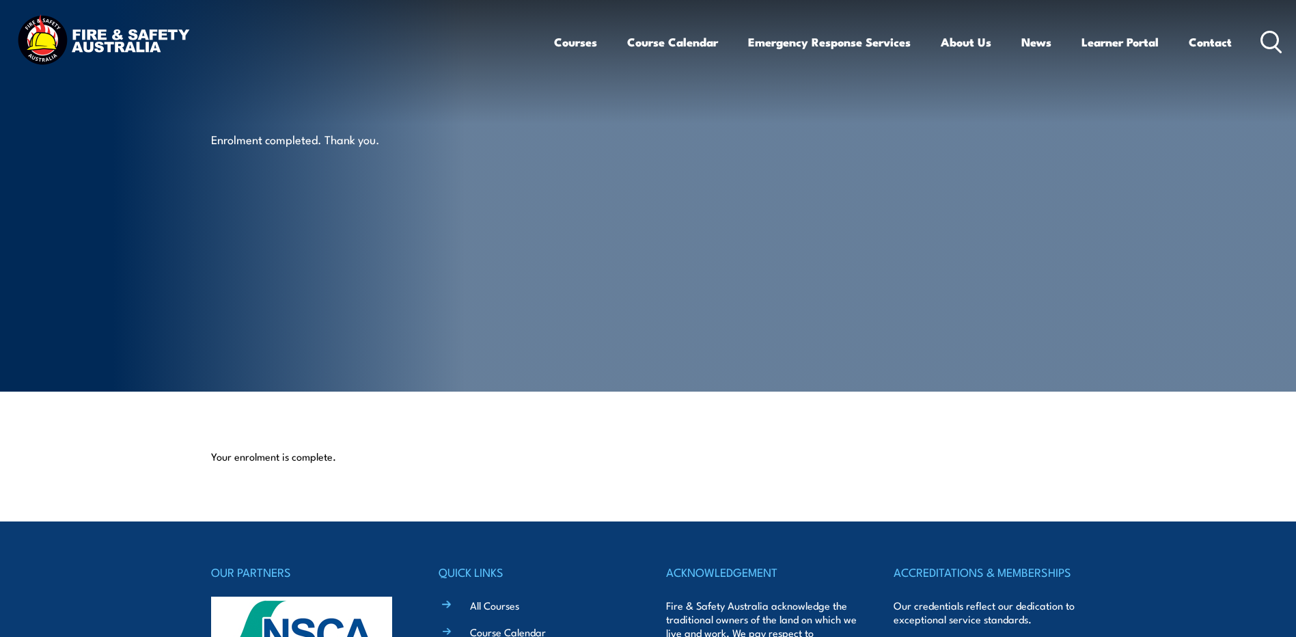
click at [89, 36] on img at bounding box center [103, 41] width 179 height 59
